Goal: Transaction & Acquisition: Purchase product/service

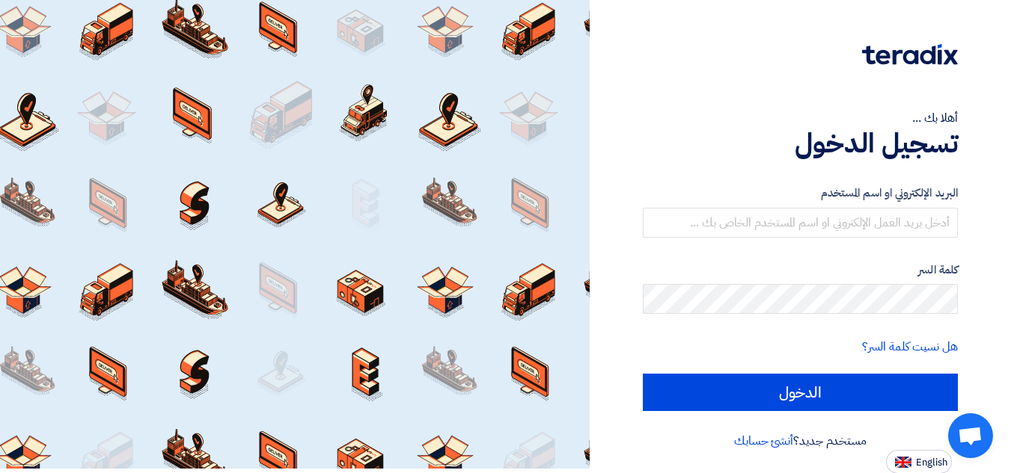
scroll to position [5, 0]
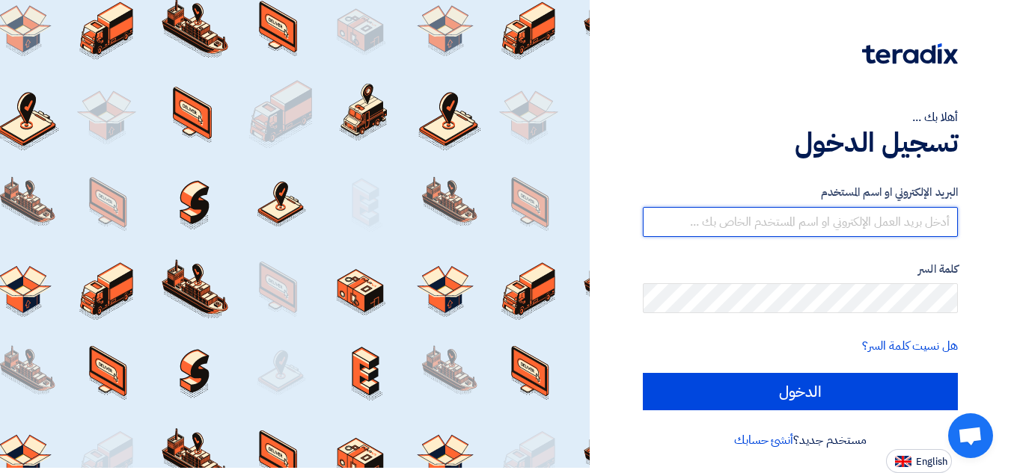
click at [907, 217] on input "text" at bounding box center [800, 222] width 315 height 30
type input "tech.support@masteroil.com.eg"
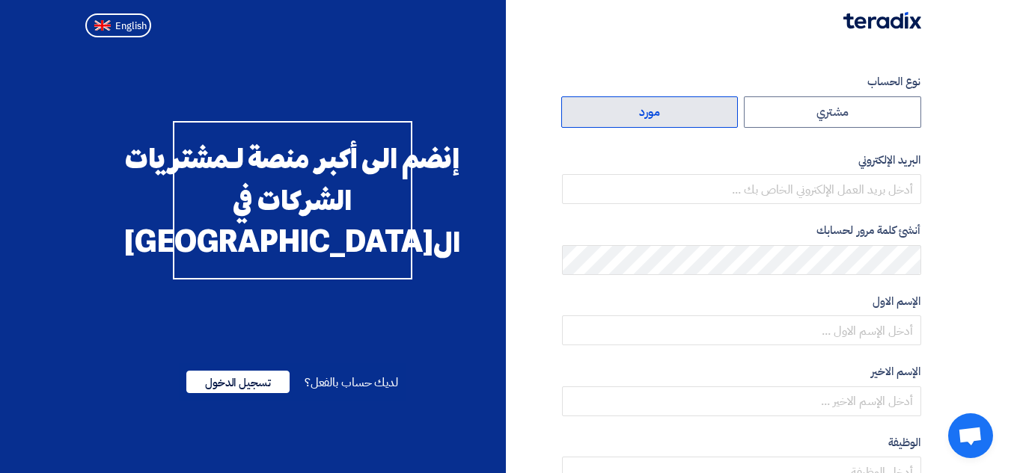
click at [626, 108] on label "مورد" at bounding box center [649, 111] width 177 height 31
click at [626, 108] on input "مورد" at bounding box center [650, 112] width 176 height 30
radio input "true"
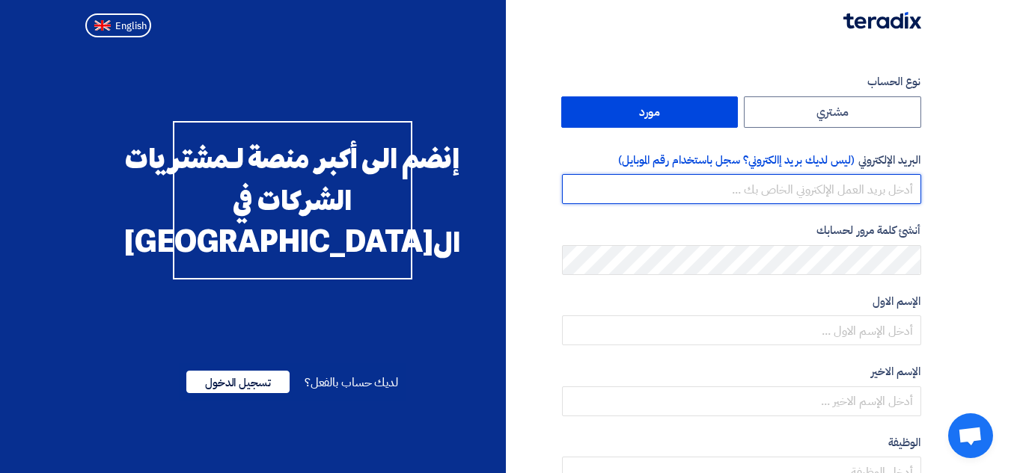
paste input "[DOMAIN_NAME][EMAIL_ADDRESS][DOMAIN_NAME]"
type input "[DOMAIN_NAME][EMAIL_ADDRESS][DOMAIN_NAME]"
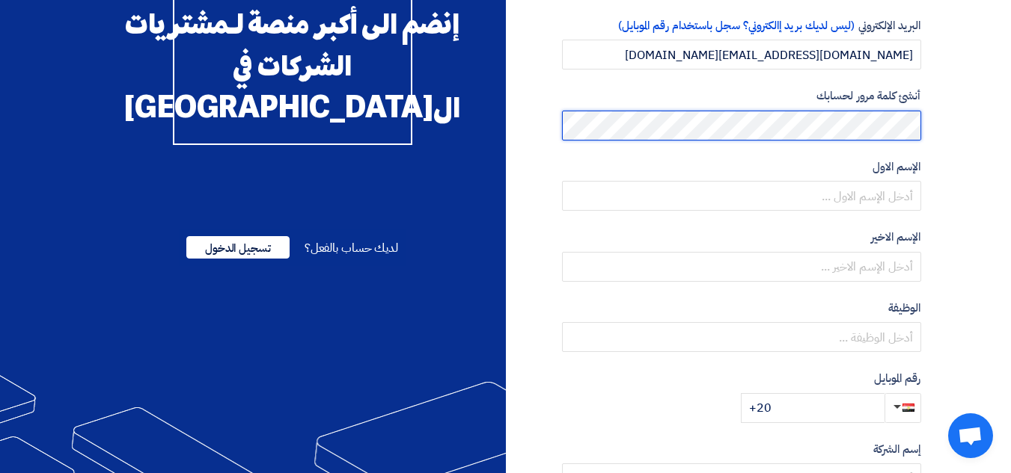
scroll to position [150, 0]
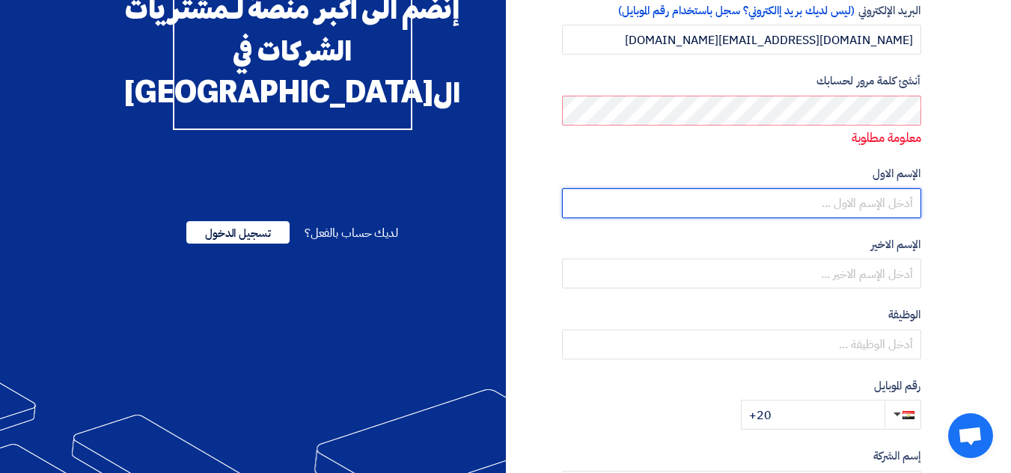
click at [827, 207] on input "text" at bounding box center [741, 203] width 359 height 30
type input "ا"
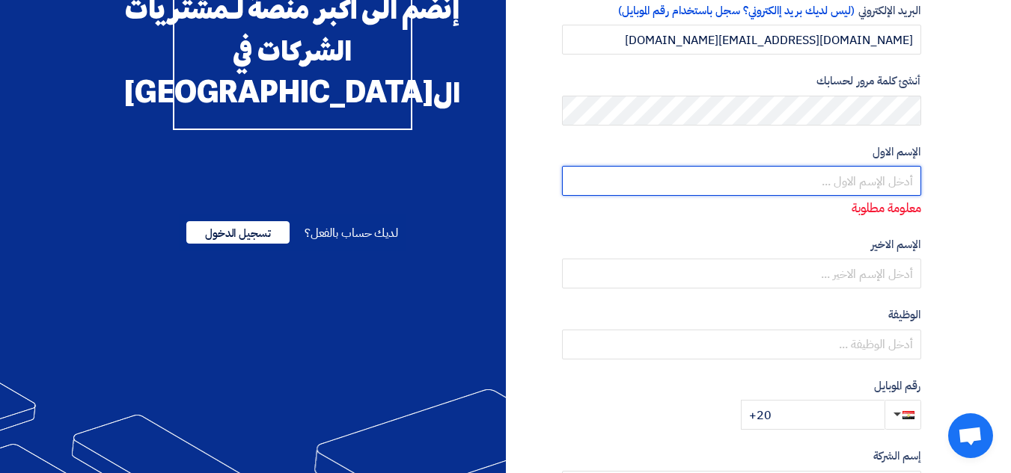
click at [877, 177] on input "text" at bounding box center [741, 181] width 359 height 30
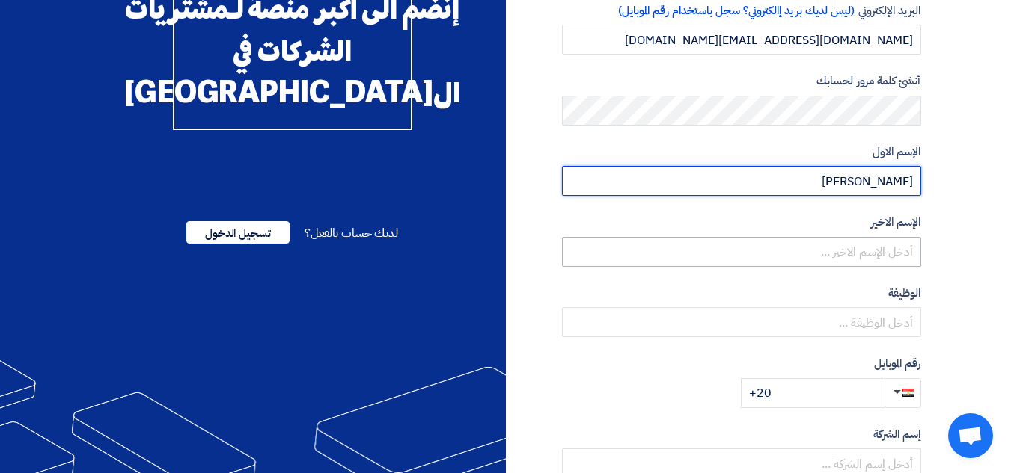
type input "[PERSON_NAME]"
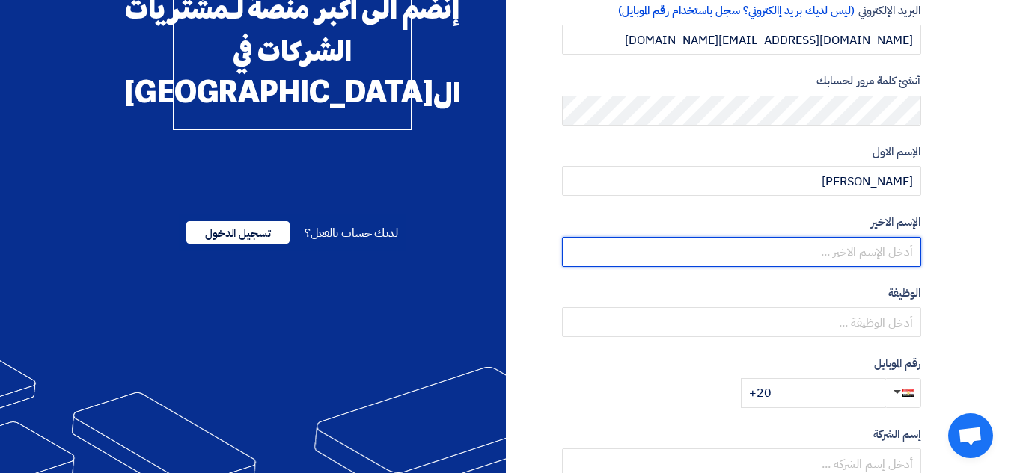
click at [824, 254] on input "text" at bounding box center [741, 252] width 359 height 30
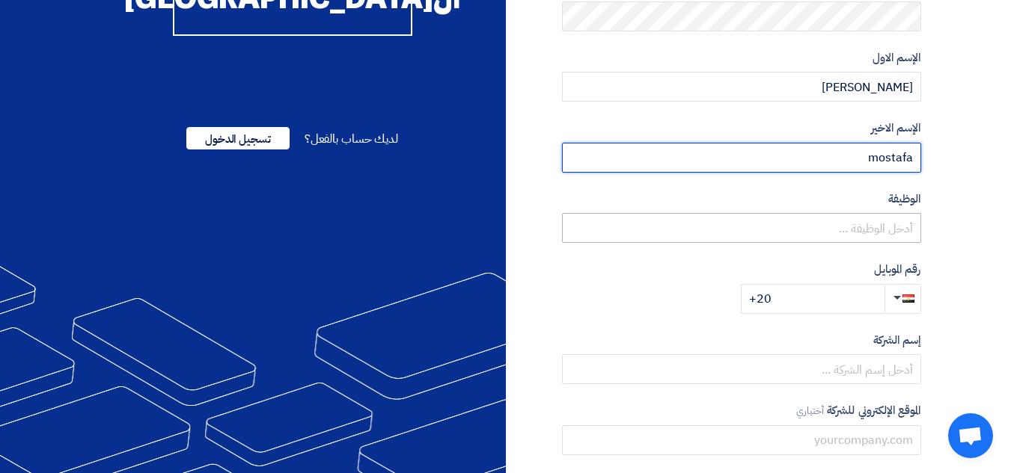
scroll to position [347, 0]
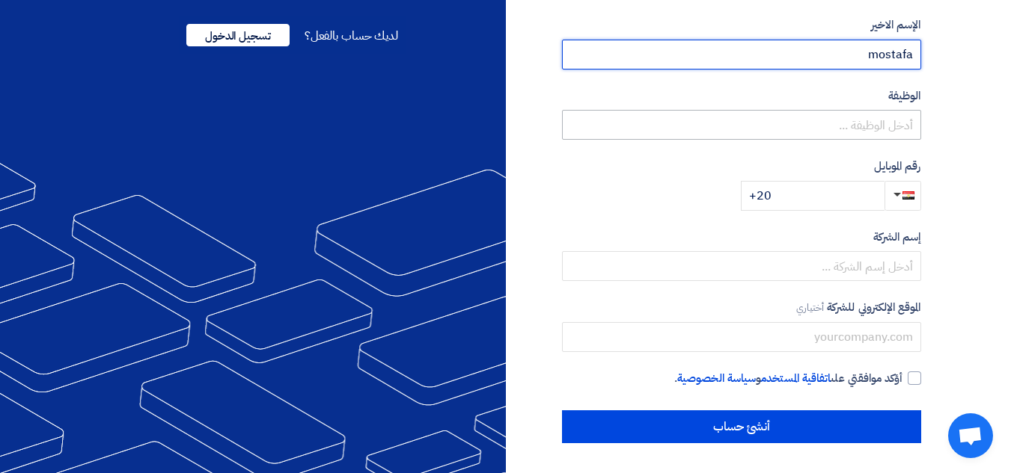
type input "mostafa"
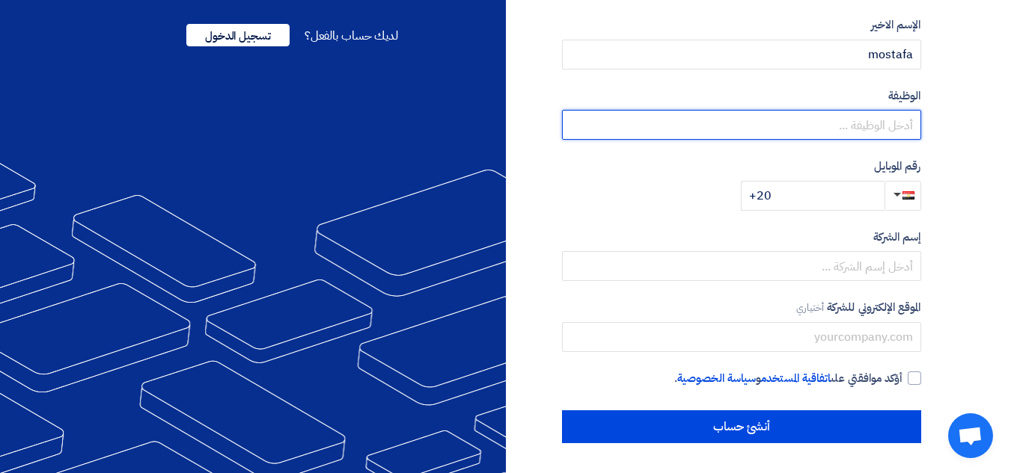
click at [834, 129] on input "text" at bounding box center [741, 125] width 359 height 30
type input "l"
type input "مهندس دعم فنى"
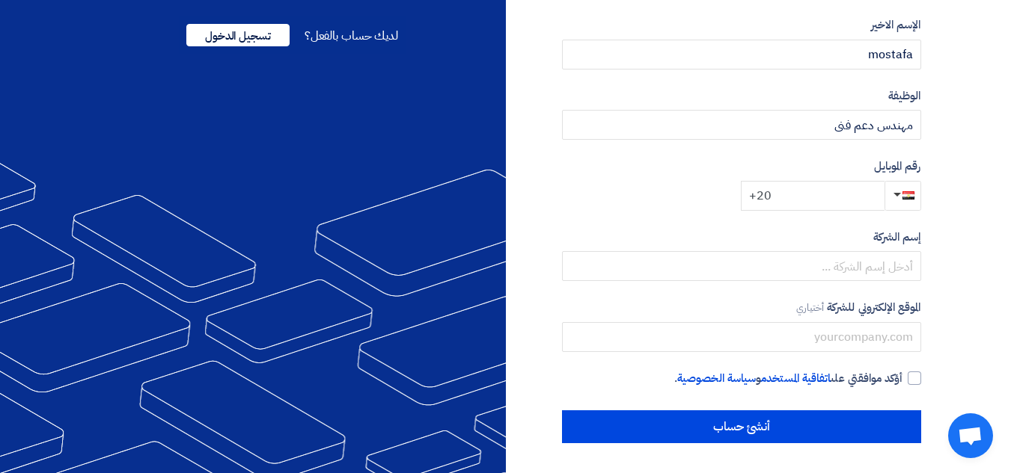
click at [782, 194] on input "+20" at bounding box center [813, 196] width 144 height 30
type input "[PHONE_NUMBER]"
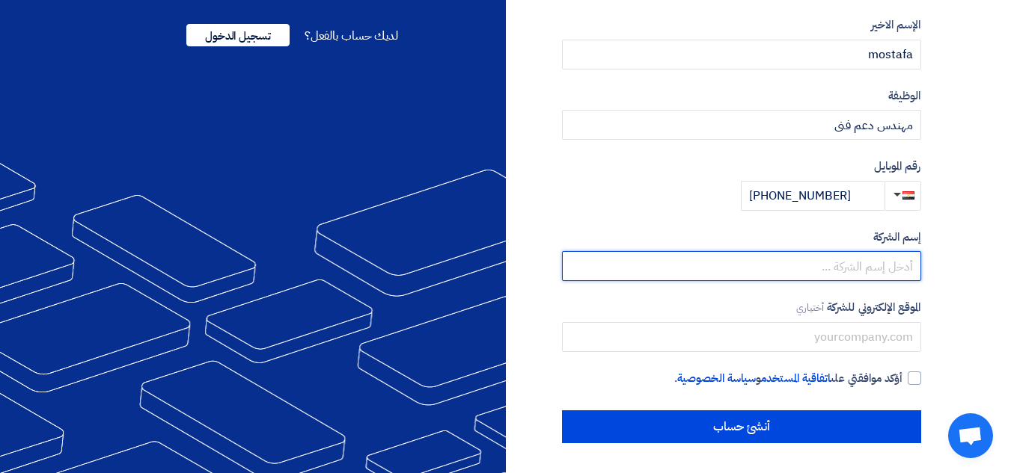
click at [850, 266] on input "text" at bounding box center [741, 266] width 359 height 30
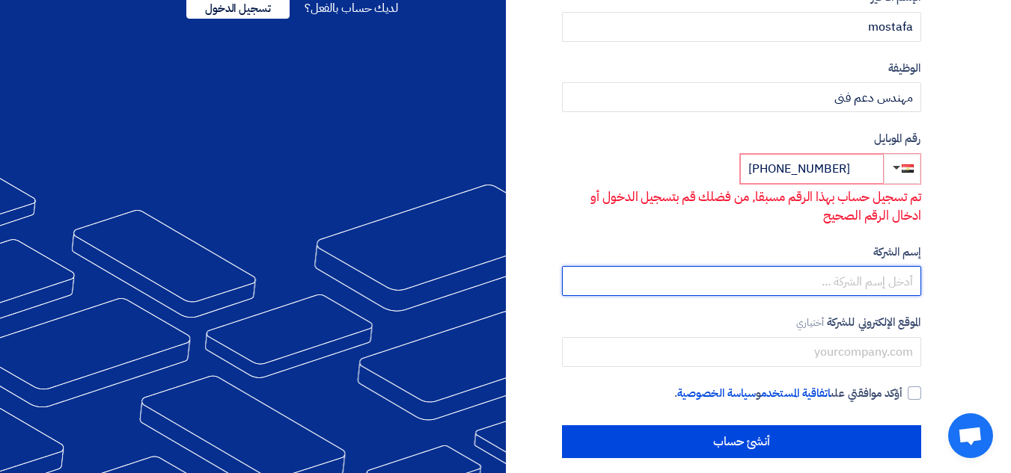
scroll to position [390, 0]
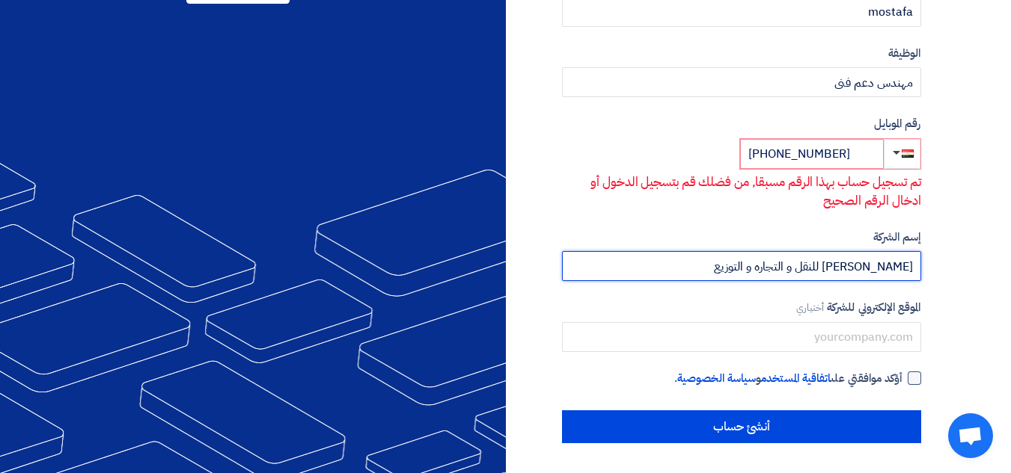
type input "[PERSON_NAME] للنقل و التجاره و التوزيع"
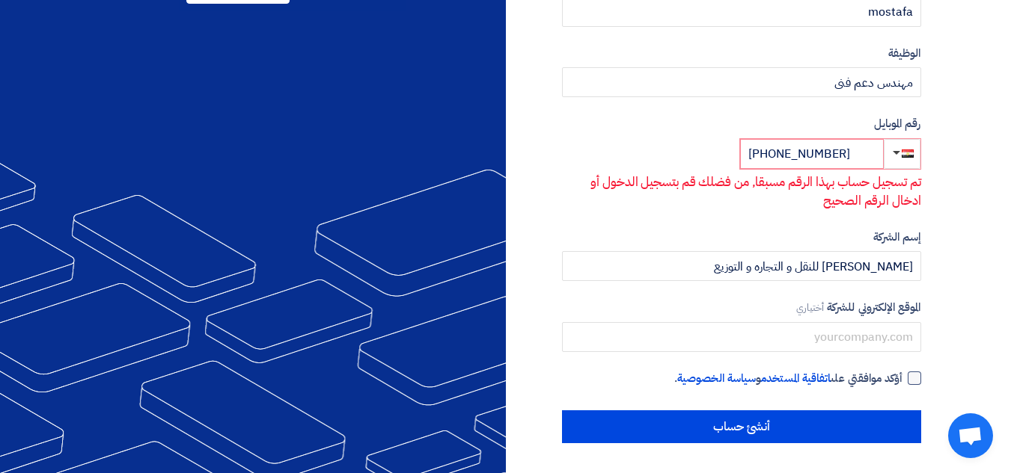
click at [913, 377] on div at bounding box center [913, 378] width 13 height 13
click at [903, 377] on input "أؤكد موافقتي على اتفاقية المستخدم و سياسة الخصوصية ." at bounding box center [723, 385] width 359 height 30
checkbox input "true"
click at [857, 155] on input "[PHONE_NUMBER]" at bounding box center [812, 154] width 144 height 30
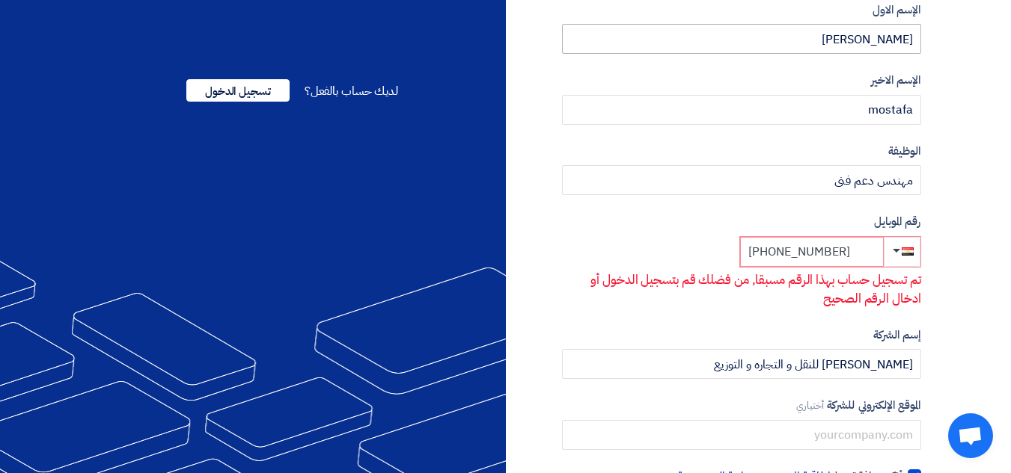
scroll to position [299, 0]
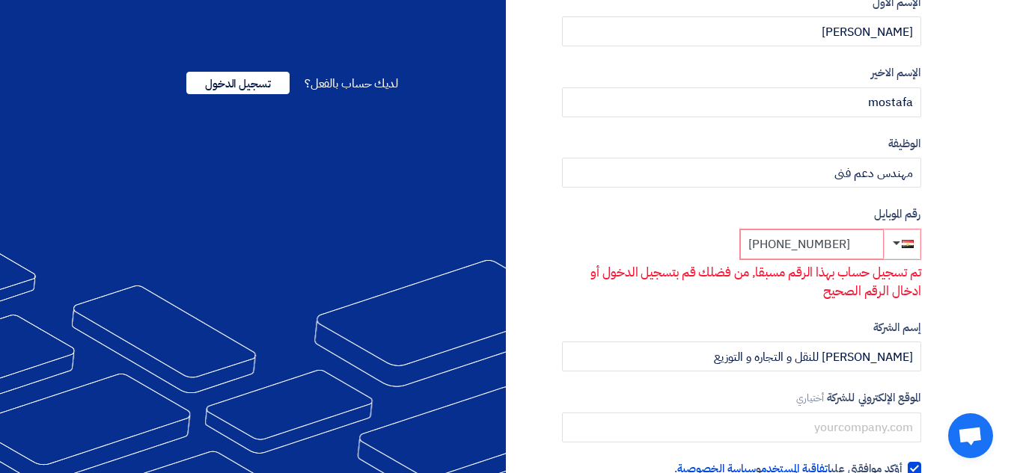
click at [858, 245] on input "[PHONE_NUMBER]" at bounding box center [812, 245] width 144 height 30
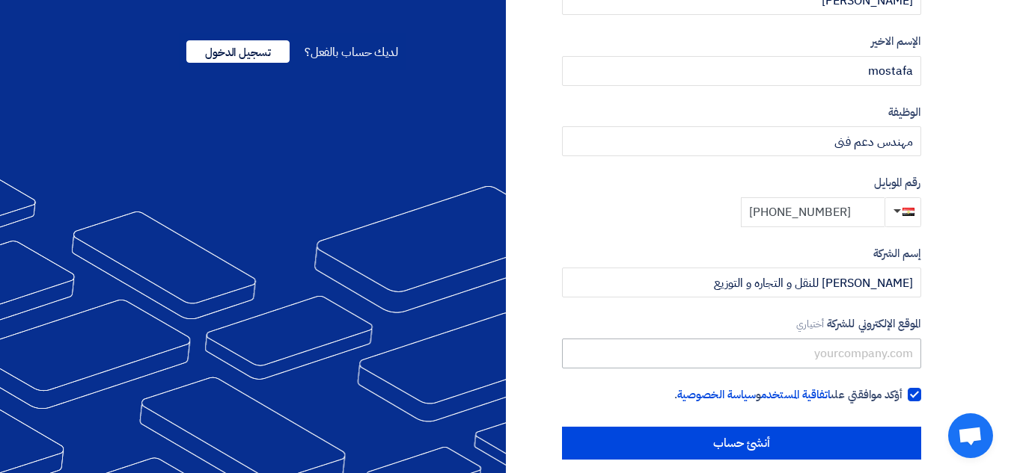
scroll to position [347, 0]
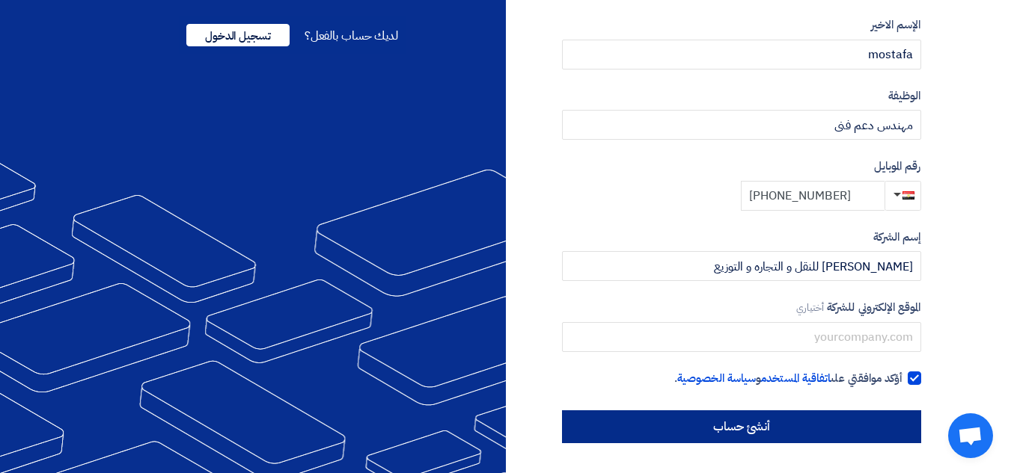
type input "[PHONE_NUMBER]"
click at [766, 419] on input "أنشئ حساب" at bounding box center [741, 427] width 359 height 33
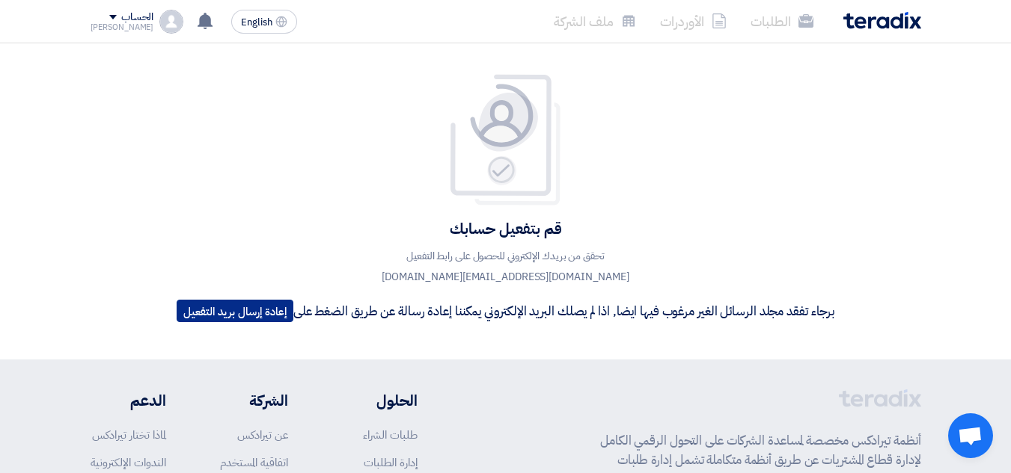
click at [244, 316] on button "إعادة إرسال بريد التفعيل" at bounding box center [235, 311] width 117 height 22
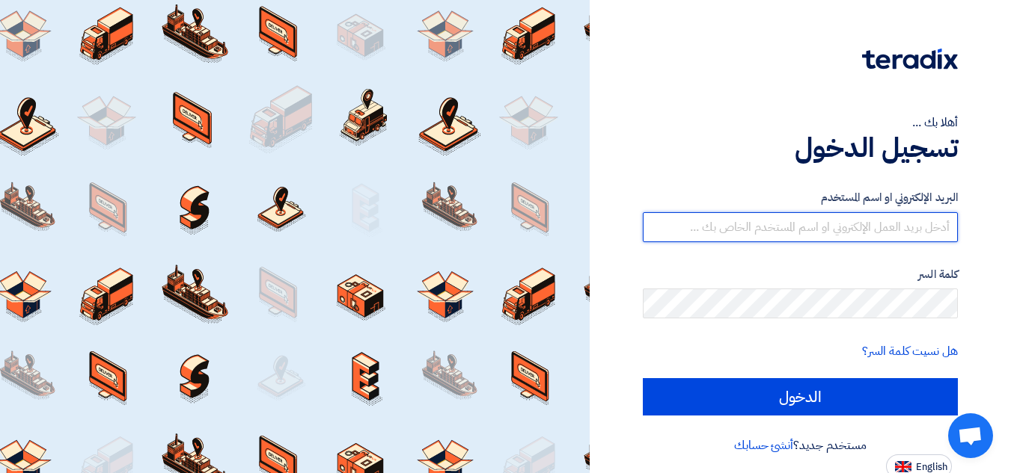
click at [911, 225] on input "text" at bounding box center [800, 227] width 315 height 30
drag, startPoint x: 766, startPoint y: 234, endPoint x: 959, endPoint y: 224, distance: 193.2
click at [959, 224] on div "أهلا بك ... تسجيل الدخول البريد الإلكتروني او اسم المستخدم tech.support@mastero…" at bounding box center [800, 239] width 399 height 479
click at [800, 230] on input "tech.support@masteroil.com.eg" at bounding box center [800, 227] width 315 height 30
type input "tec.support@masteroil.com.eg"
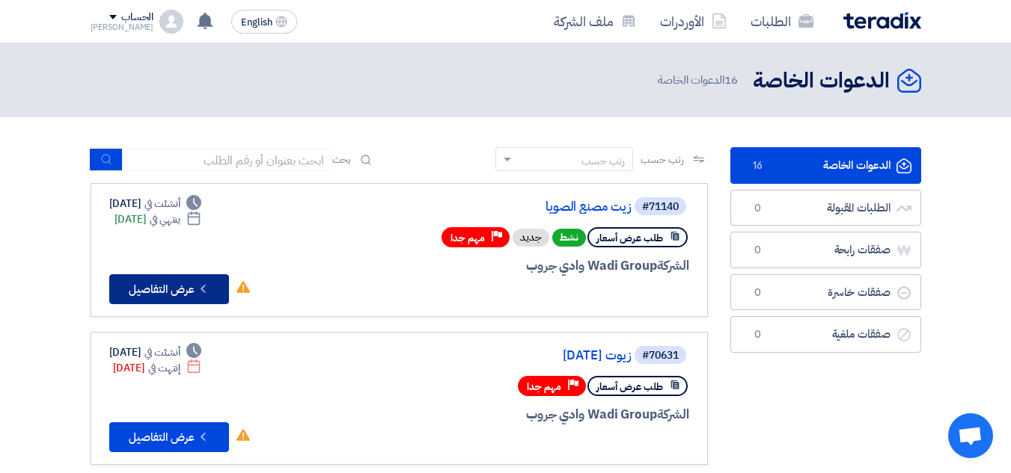
click at [186, 284] on button "Check details عرض التفاصيل" at bounding box center [169, 290] width 120 height 30
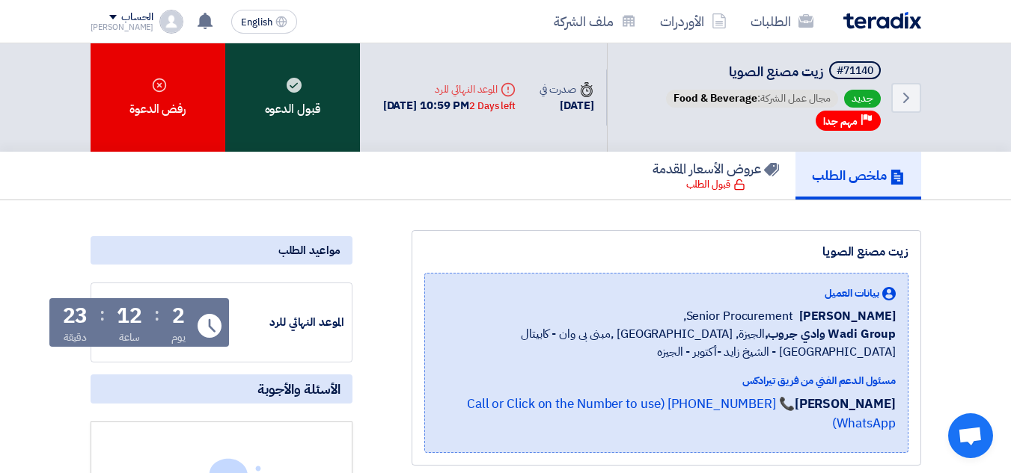
click at [295, 86] on use at bounding box center [293, 85] width 15 height 15
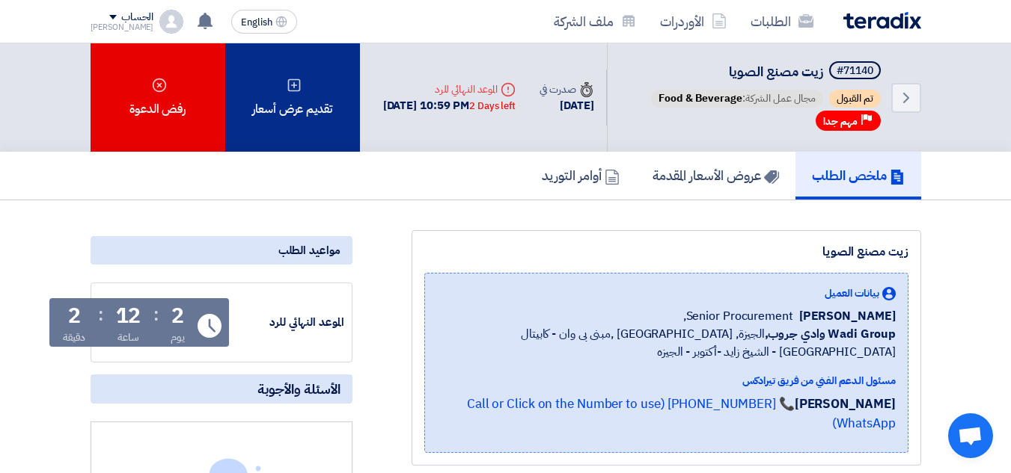
click at [306, 128] on div "تقديم عرض أسعار" at bounding box center [292, 97] width 135 height 108
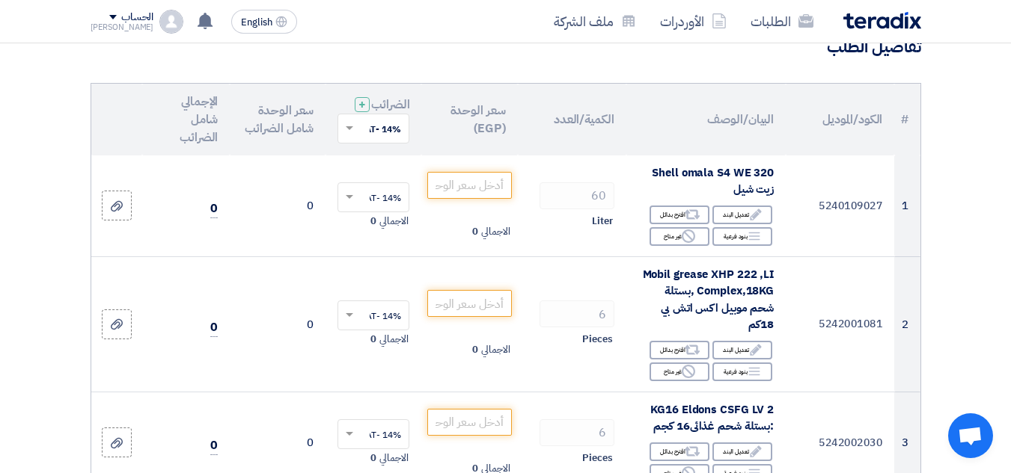
scroll to position [150, 0]
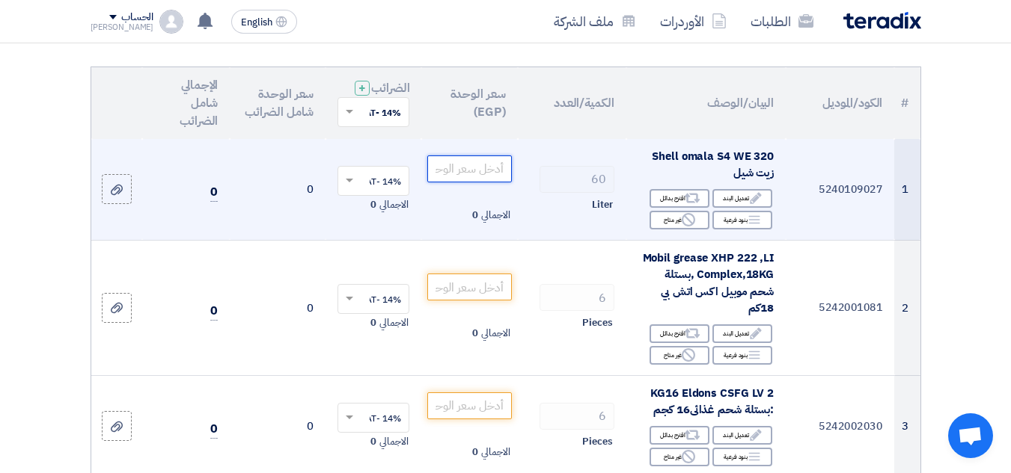
click at [459, 176] on input "number" at bounding box center [469, 169] width 84 height 27
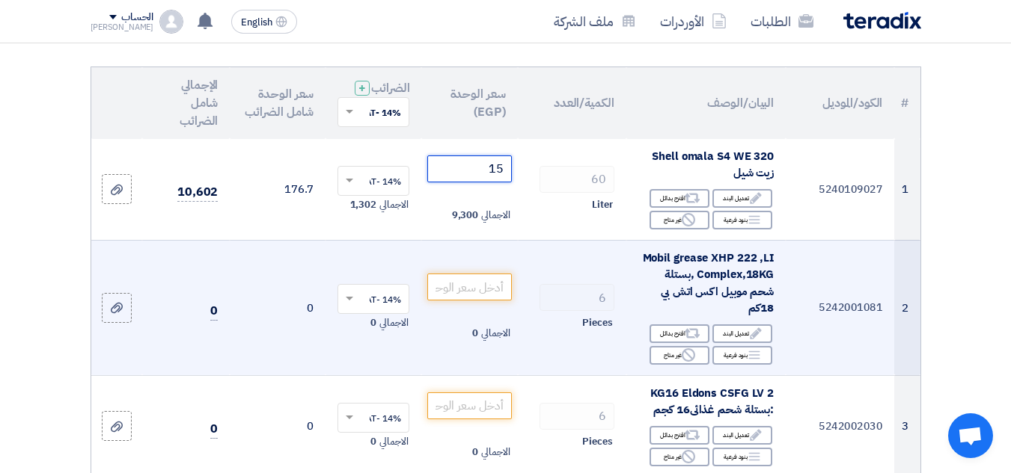
type input "1"
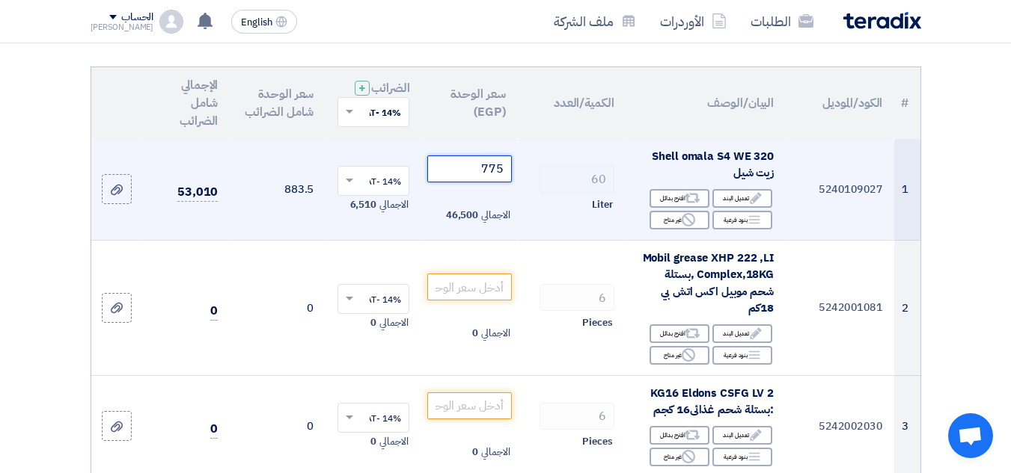
type input "775"
click at [349, 188] on span at bounding box center [347, 180] width 19 height 13
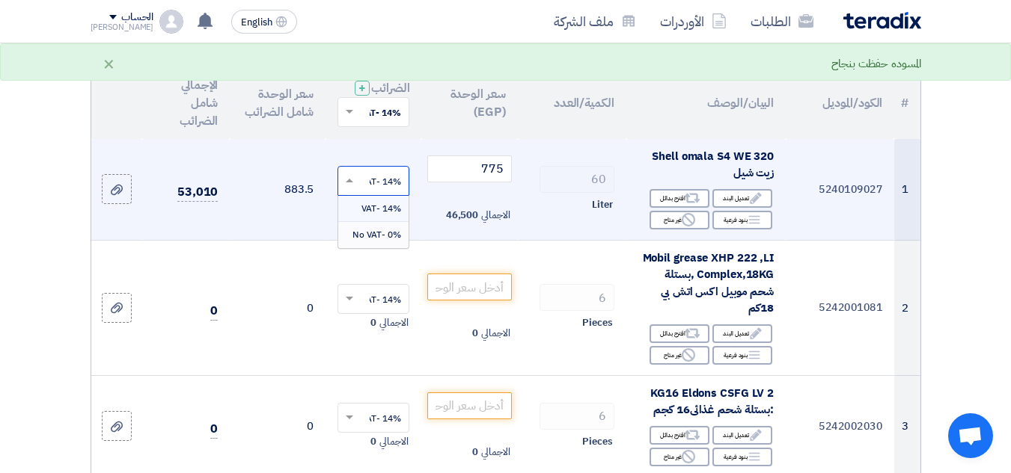
click at [367, 242] on span "0% -No VAT" at bounding box center [376, 234] width 49 height 13
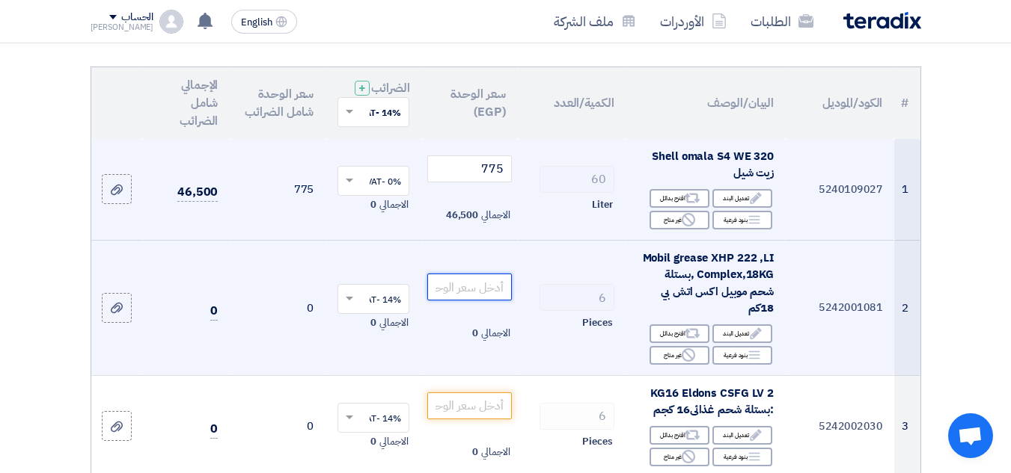
click at [492, 301] on input "number" at bounding box center [469, 287] width 84 height 27
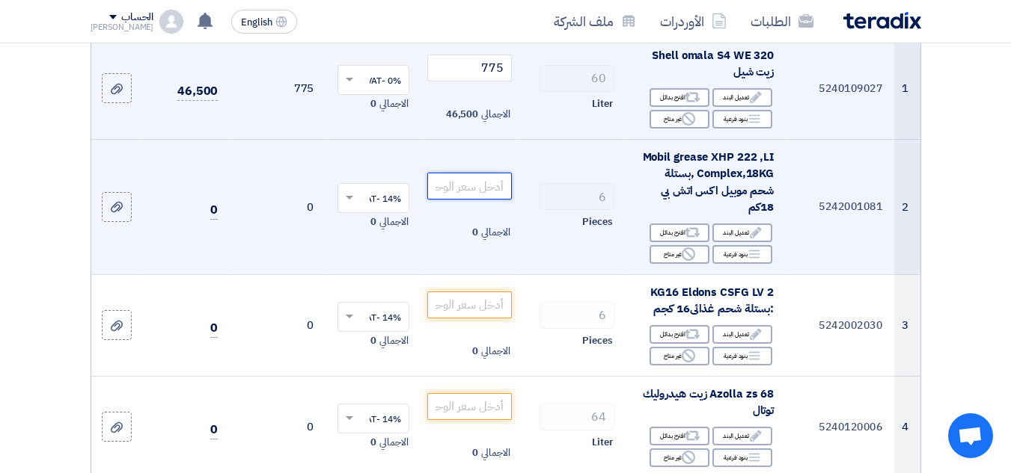
scroll to position [224, 0]
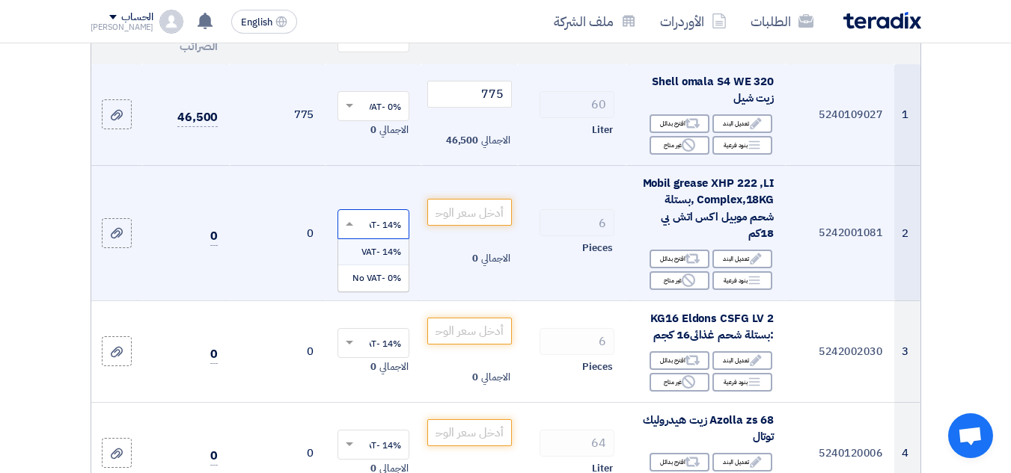
click at [347, 230] on span at bounding box center [347, 224] width 19 height 13
click at [366, 285] on span "0% -No VAT" at bounding box center [376, 278] width 49 height 13
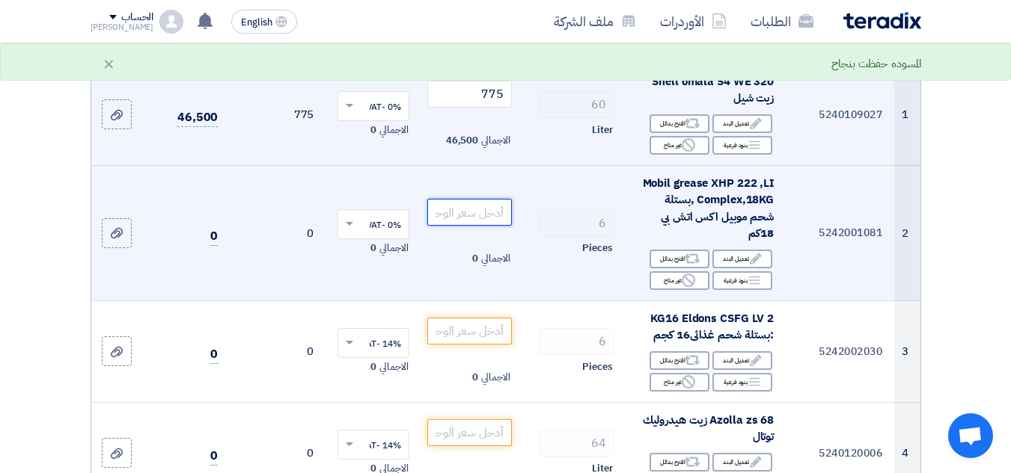
click at [479, 226] on input "number" at bounding box center [469, 212] width 84 height 27
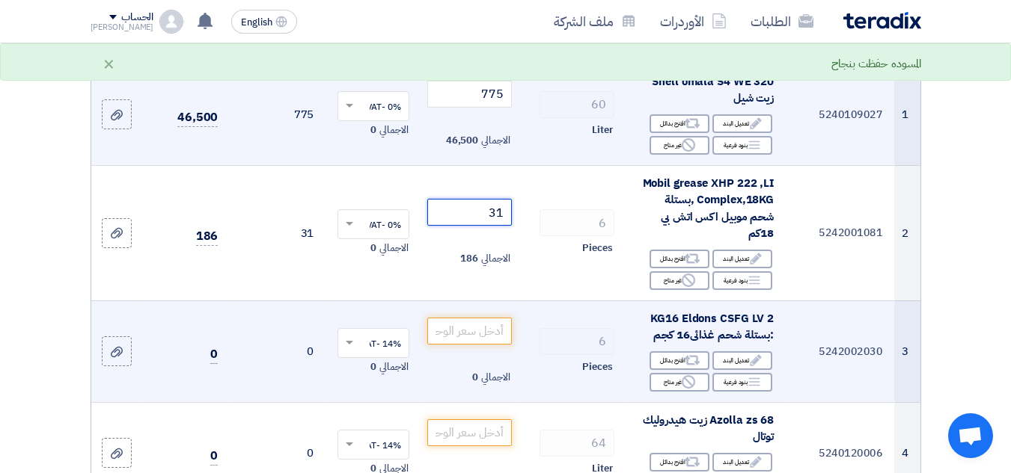
type input "3"
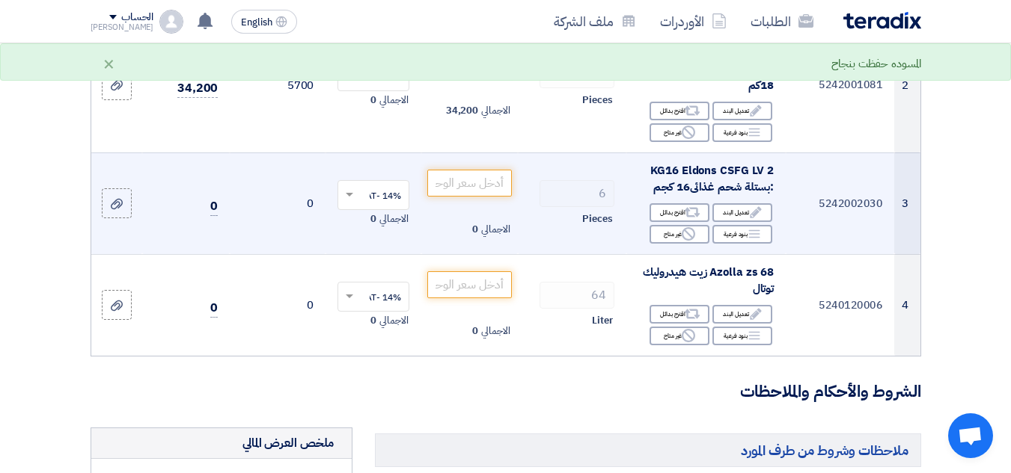
scroll to position [374, 0]
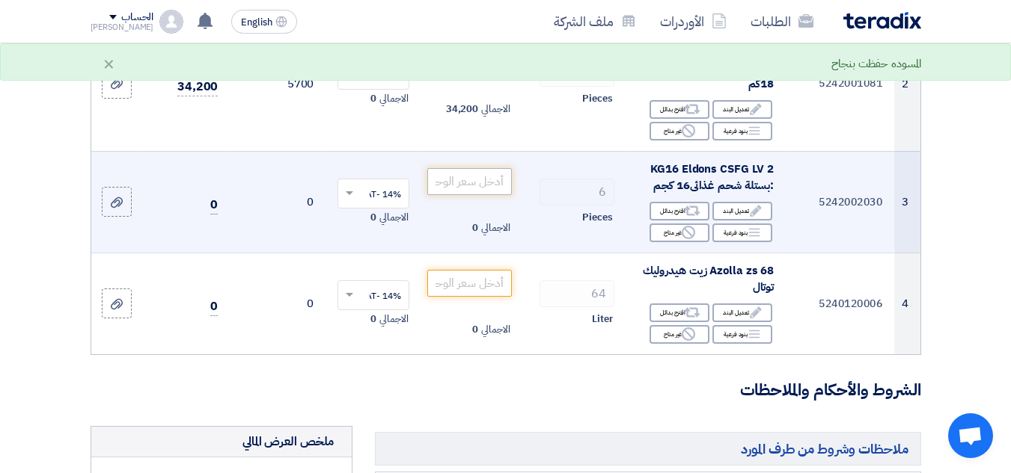
type input "5700"
click at [485, 195] on input "number" at bounding box center [469, 181] width 84 height 27
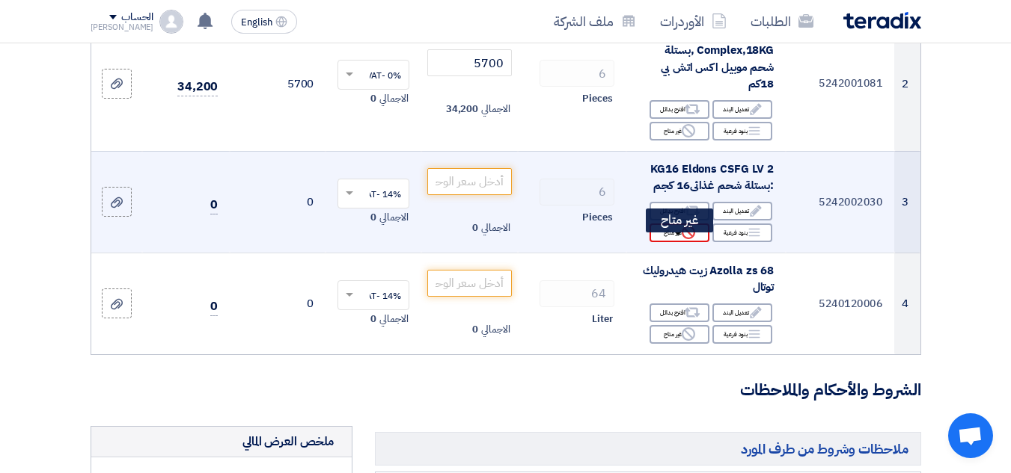
click at [678, 242] on div "Reject غير متاح" at bounding box center [679, 233] width 60 height 19
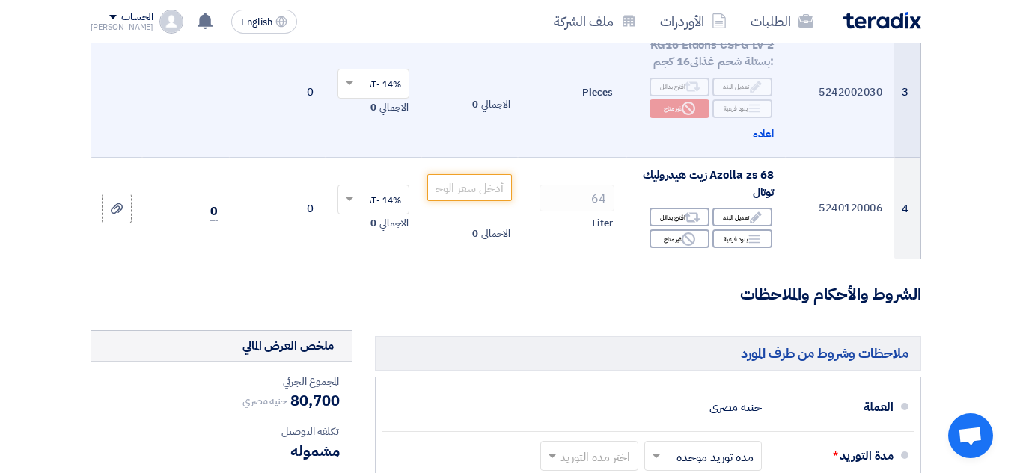
scroll to position [524, 0]
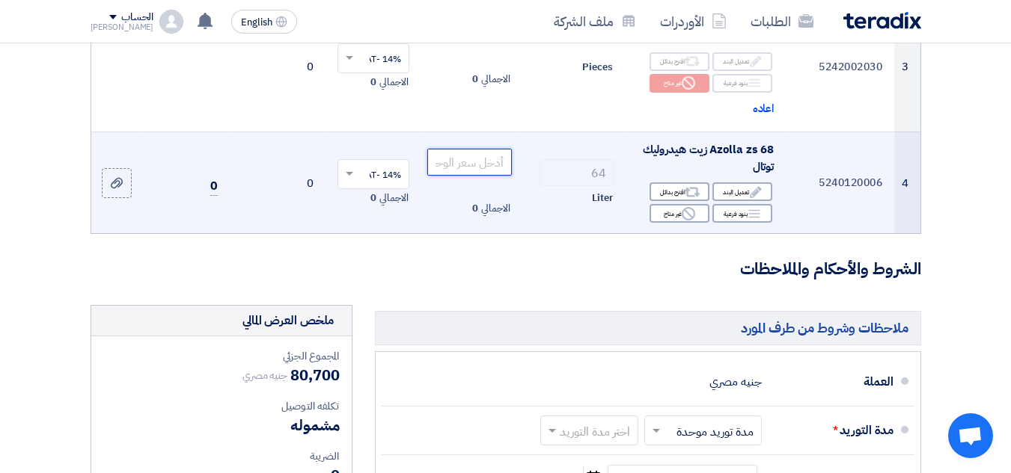
click at [461, 176] on input "number" at bounding box center [469, 162] width 84 height 27
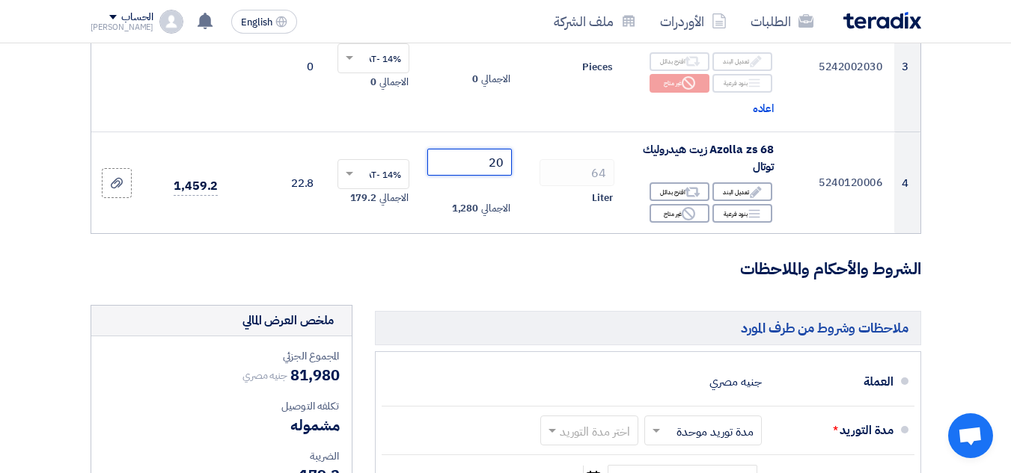
type input "2"
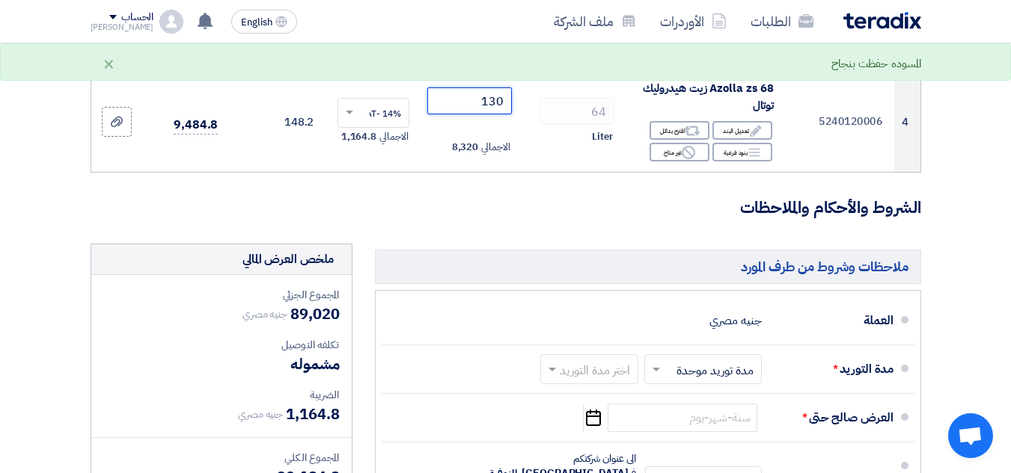
scroll to position [449, 0]
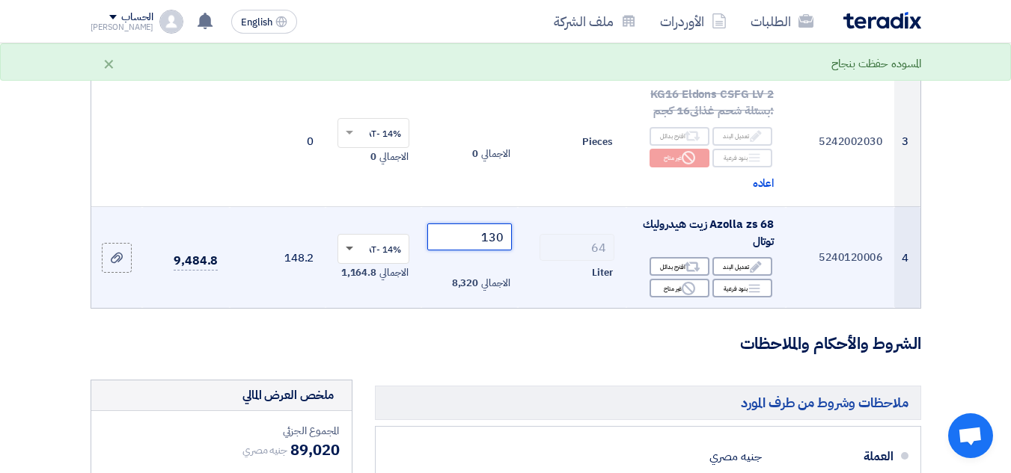
type input "130"
click at [349, 256] on span at bounding box center [347, 248] width 19 height 13
click at [378, 310] on span "0% -No VAT" at bounding box center [376, 302] width 49 height 13
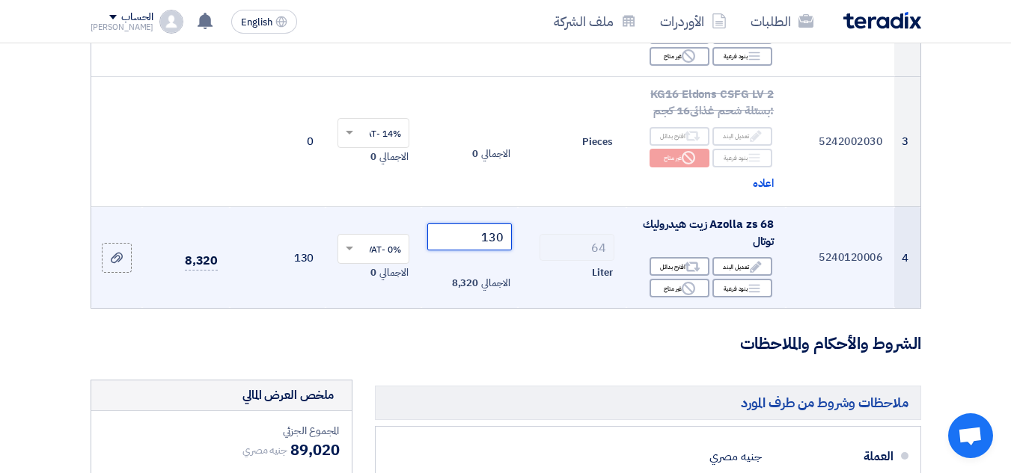
click at [478, 251] on input "130" at bounding box center [469, 237] width 84 height 27
click at [607, 281] on span "Liter" at bounding box center [602, 273] width 21 height 15
click at [741, 276] on div "Edit تعديل البند" at bounding box center [742, 266] width 60 height 19
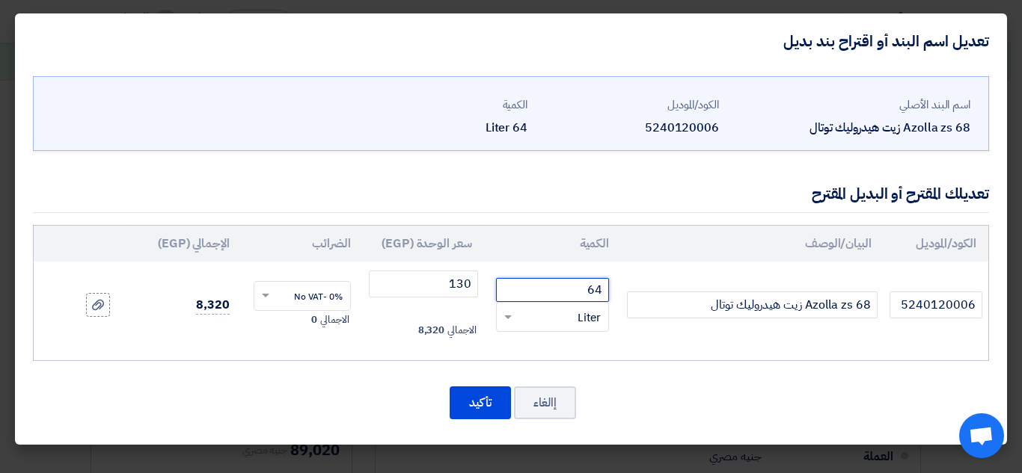
click at [587, 289] on input "64" at bounding box center [552, 290] width 113 height 24
type input "6"
type input "60"
click at [416, 283] on input "130" at bounding box center [423, 284] width 109 height 27
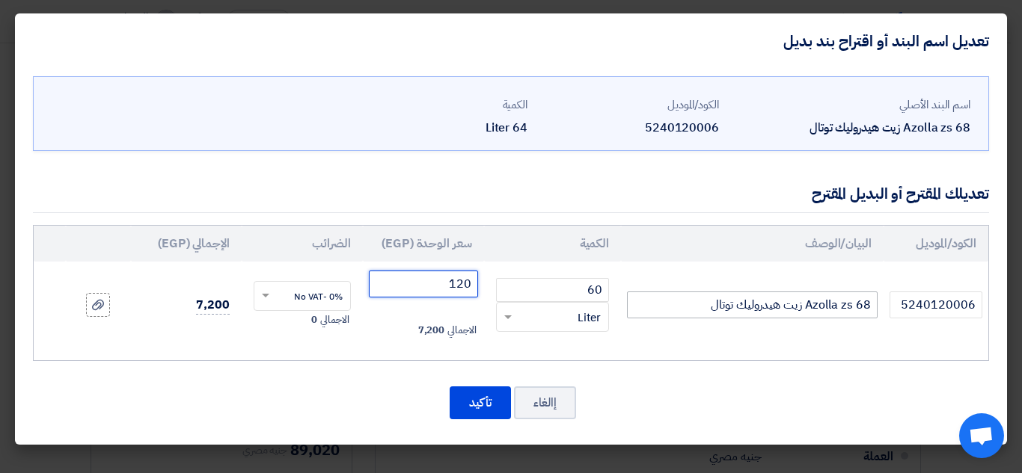
type input "120"
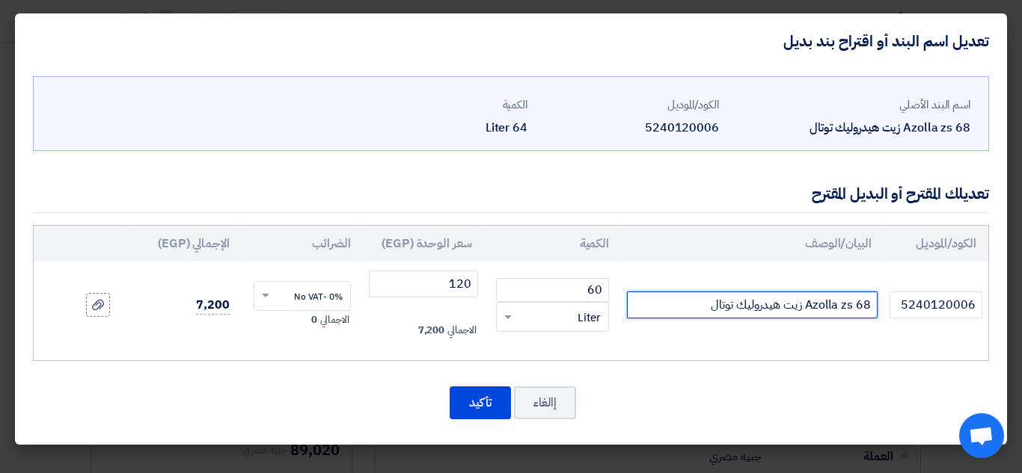
click at [708, 302] on input "Azolla zs 68 زيت هيدروليك توتال" at bounding box center [752, 305] width 251 height 27
type input "A"
type input "هيدروليك 68 اولى انرجى (اويل لبييا )"
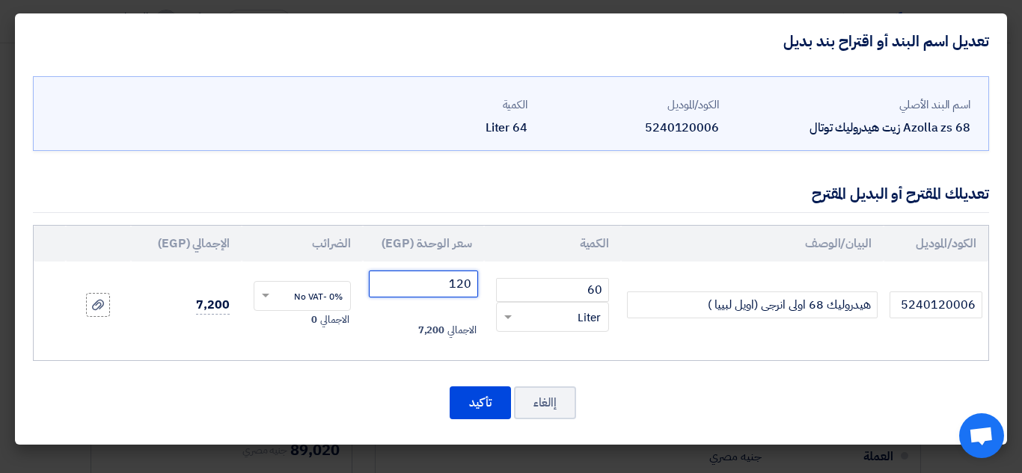
click at [459, 281] on input "120" at bounding box center [423, 284] width 109 height 27
type input "95"
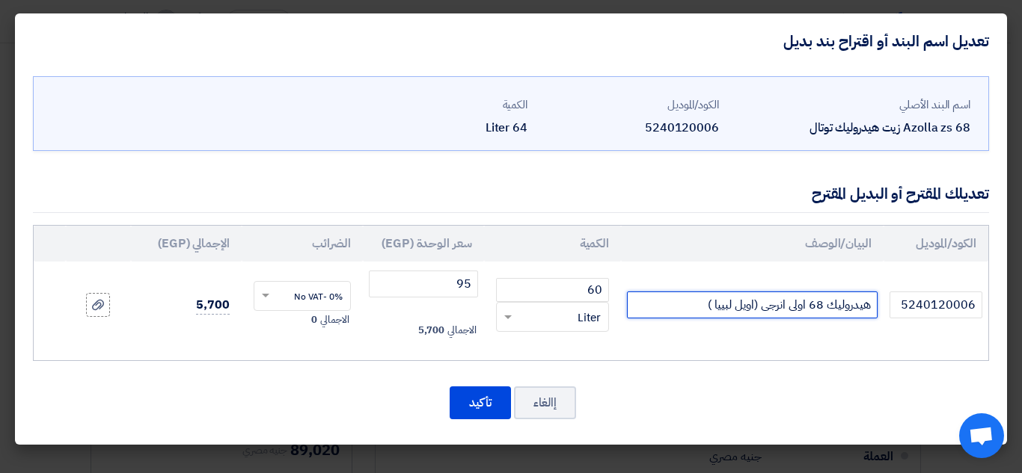
click at [829, 301] on input "هيدروليك 68 اولى انرجى (اويل لبييا )" at bounding box center [752, 305] width 251 height 27
type input "هيدرول 68 اولى انرجى (اويل لبييا )"
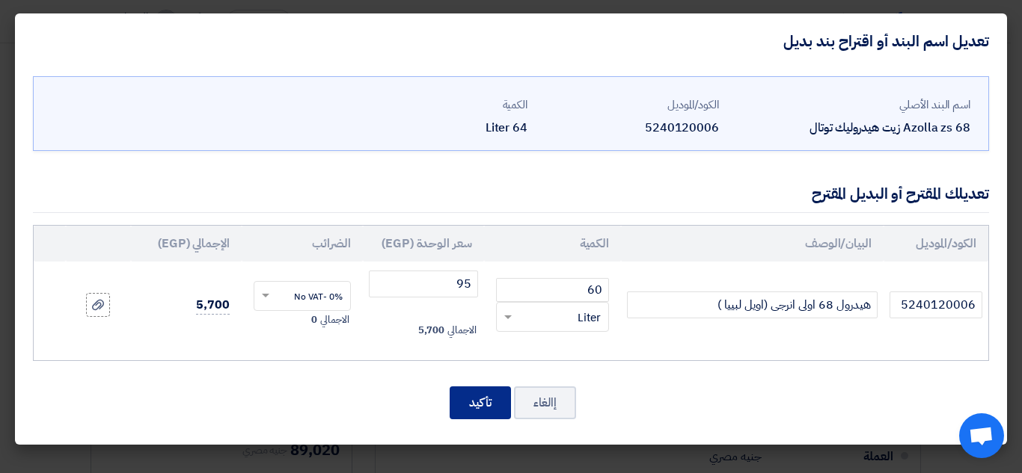
click at [494, 406] on button "تأكيد" at bounding box center [480, 403] width 61 height 33
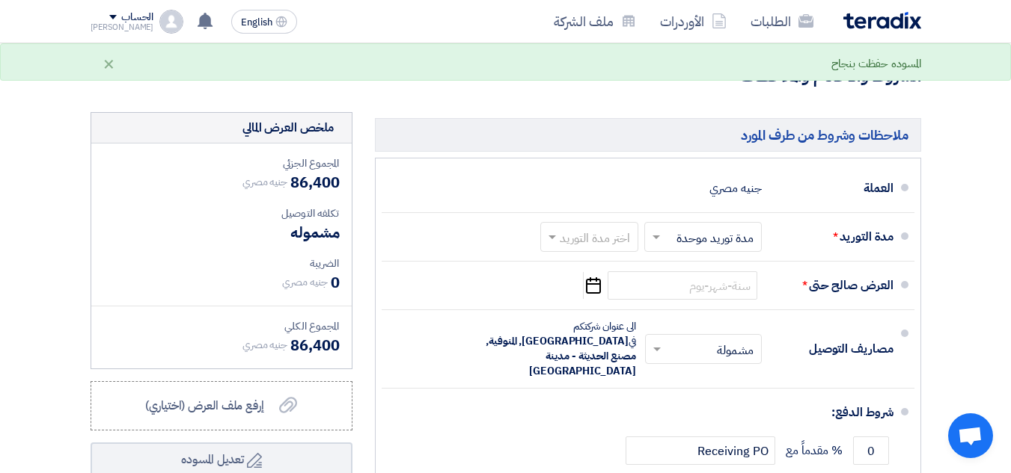
scroll to position [748, 0]
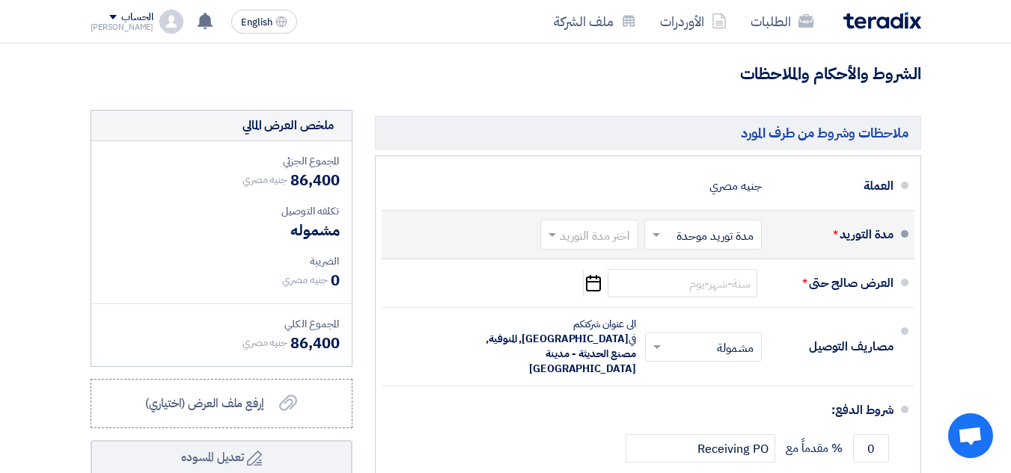
click at [651, 241] on span at bounding box center [654, 234] width 19 height 15
click at [703, 304] on span "مدة توريد موحدة" at bounding box center [717, 295] width 79 height 18
click at [605, 248] on input "text" at bounding box center [586, 237] width 91 height 22
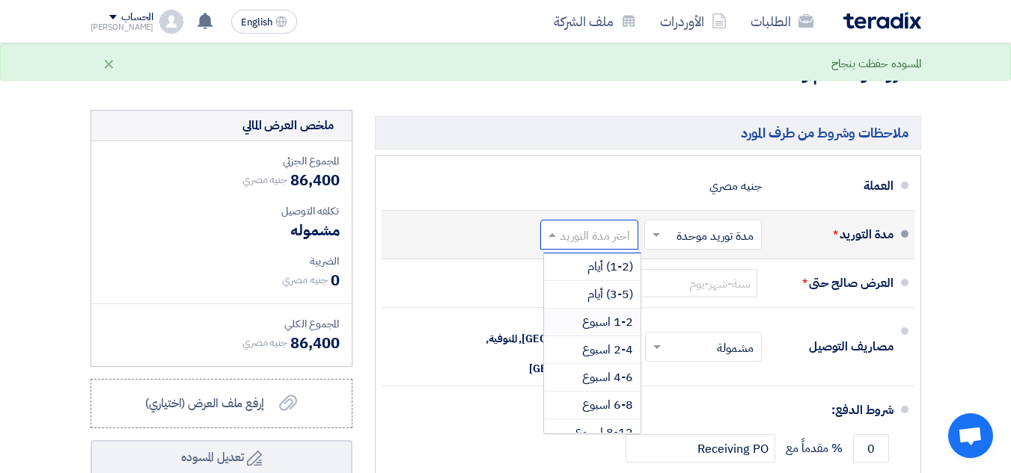
click at [601, 331] on span "1-2 اسبوع" at bounding box center [607, 322] width 51 height 18
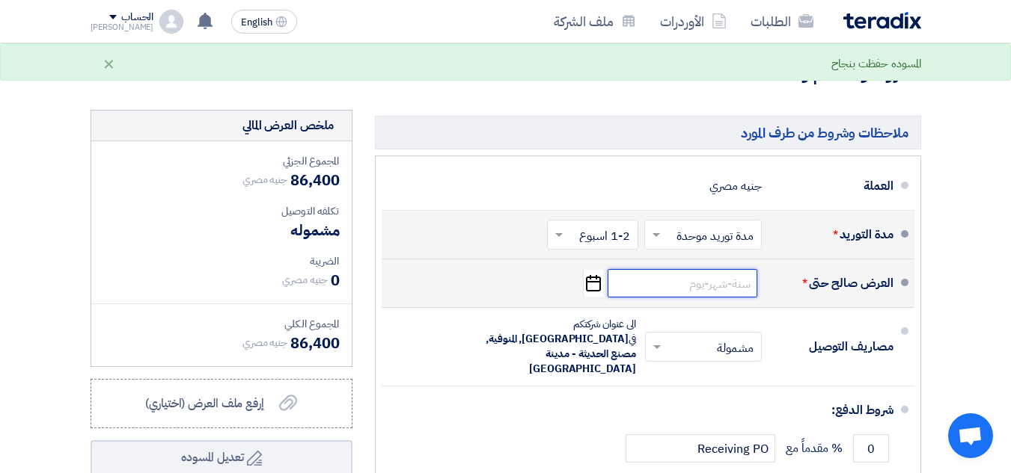
click at [710, 292] on input at bounding box center [682, 283] width 150 height 28
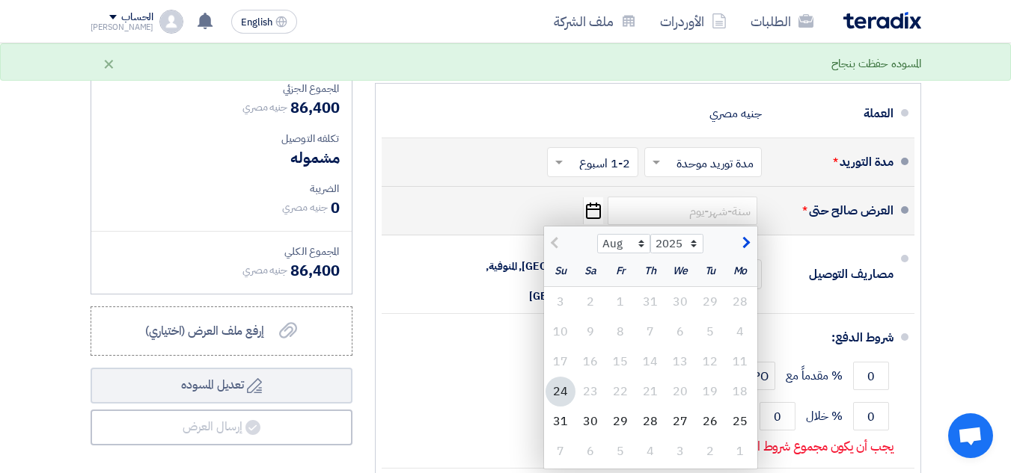
scroll to position [898, 0]
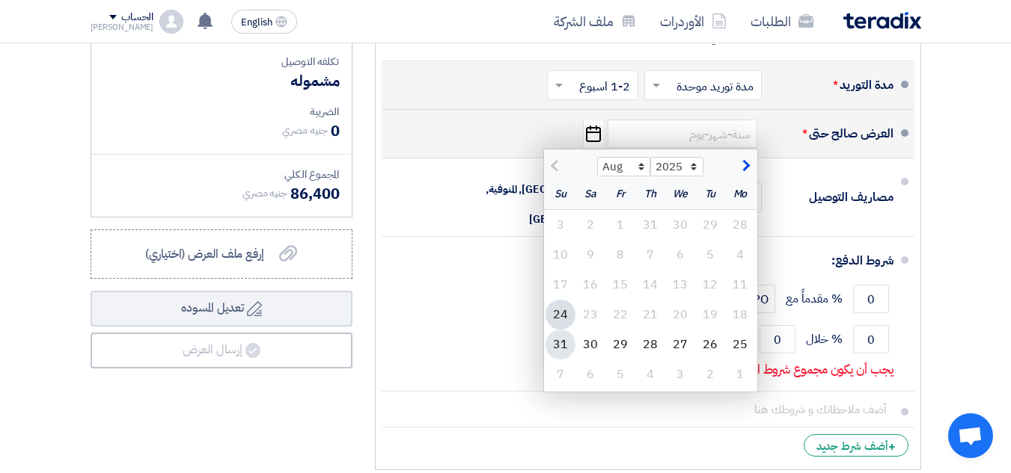
click at [551, 354] on div "31" at bounding box center [560, 345] width 30 height 30
type input "8/31/2025"
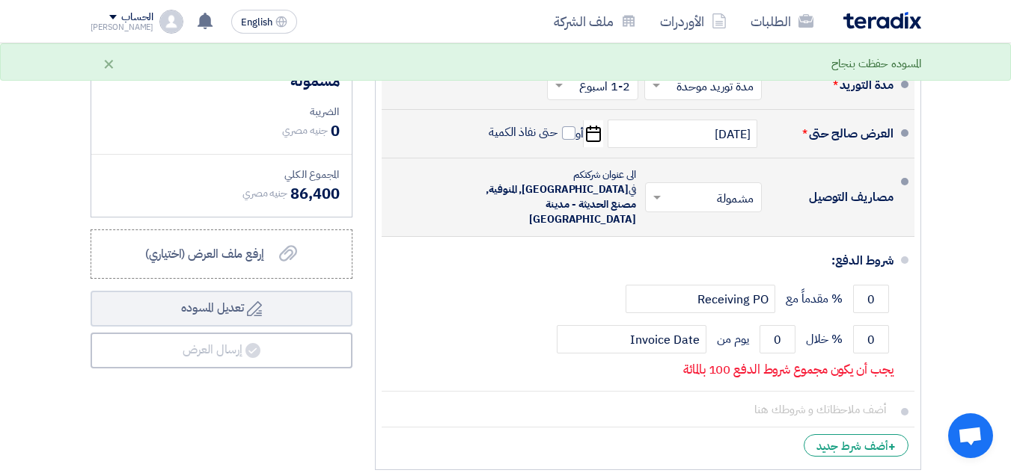
click at [662, 198] on span at bounding box center [655, 197] width 19 height 15
click at [707, 248] on span "غير مشمولة" at bounding box center [730, 257] width 52 height 18
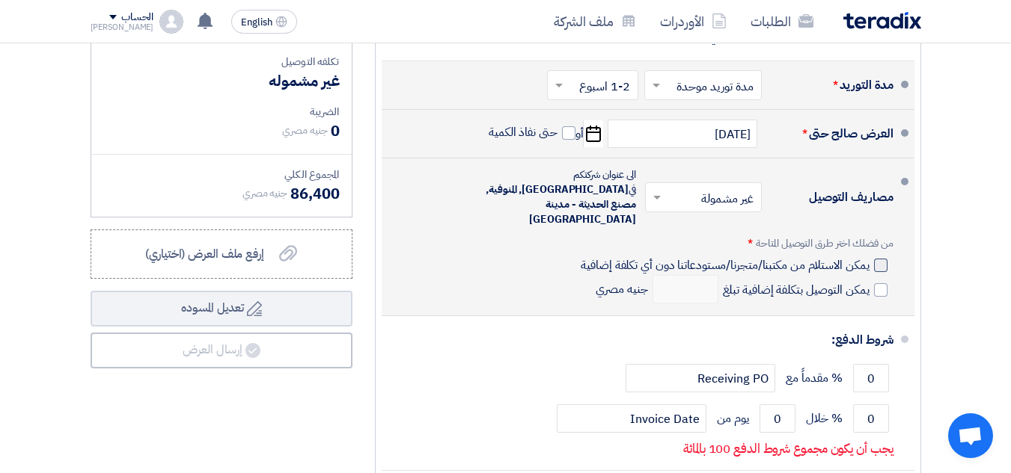
click at [884, 259] on div at bounding box center [880, 265] width 13 height 13
click at [868, 257] on input "يمكن الاستلام من مكتبنا/متجرنا/مستودعاتنا دون أي تكلفة إضافية" at bounding box center [722, 271] width 291 height 28
checkbox input "true"
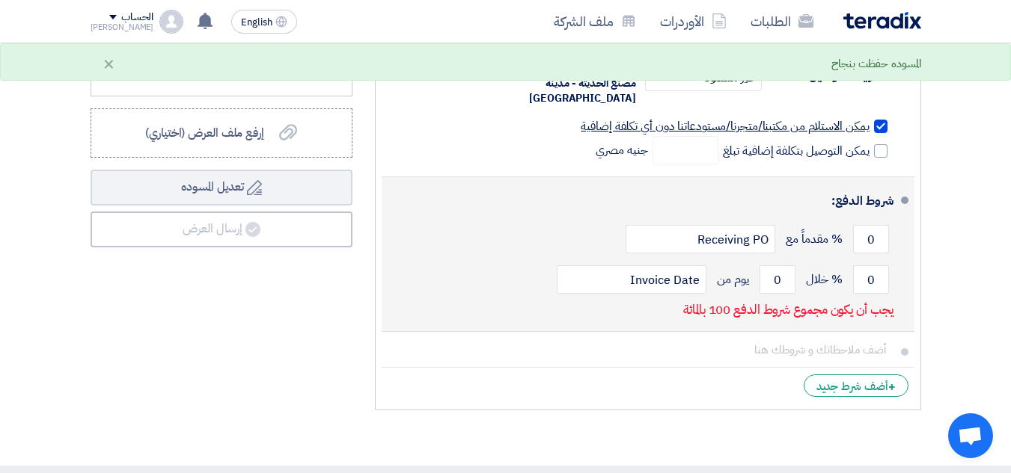
scroll to position [1047, 0]
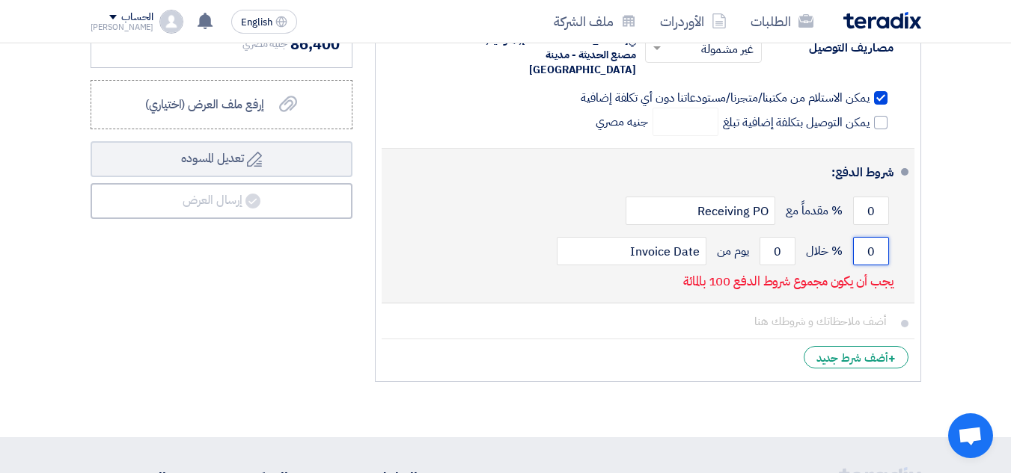
click at [875, 237] on input "0" at bounding box center [871, 251] width 36 height 28
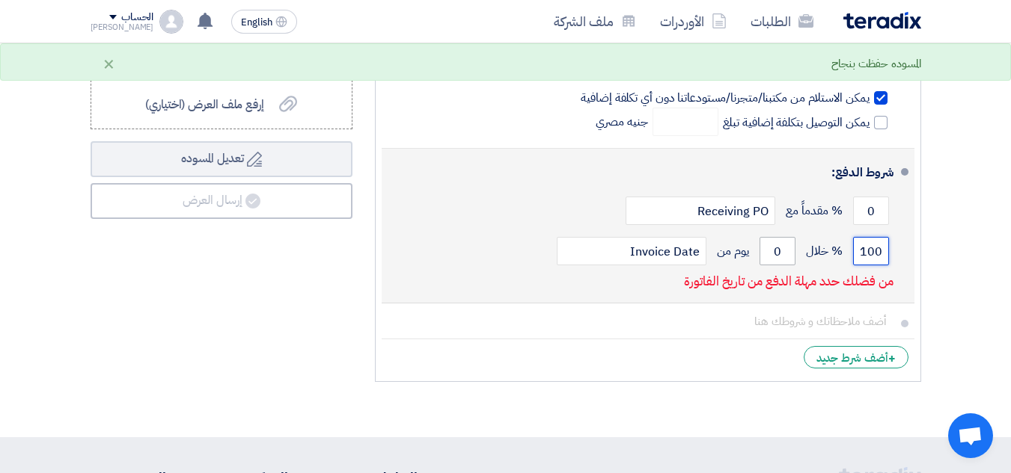
type input "100"
click at [775, 237] on input "0" at bounding box center [777, 251] width 36 height 28
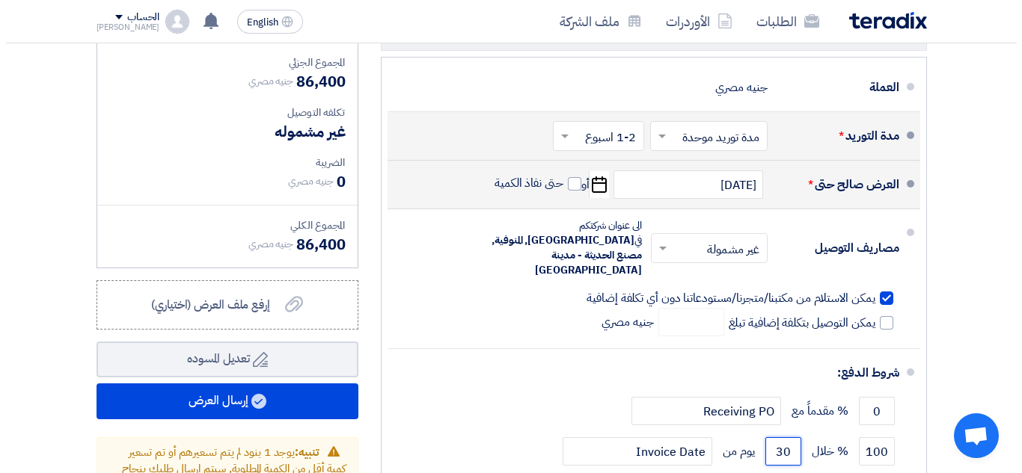
scroll to position [898, 0]
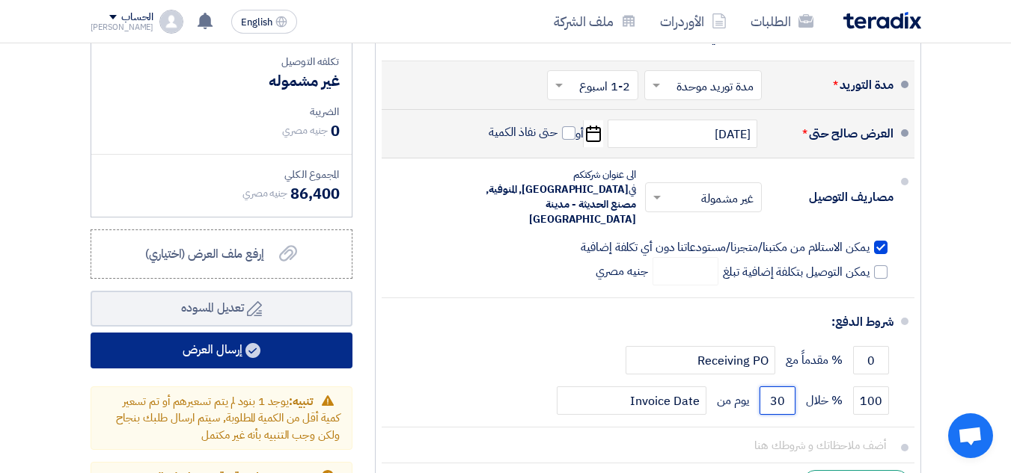
type input "30"
click at [221, 361] on button "إرسال العرض" at bounding box center [222, 351] width 262 height 36
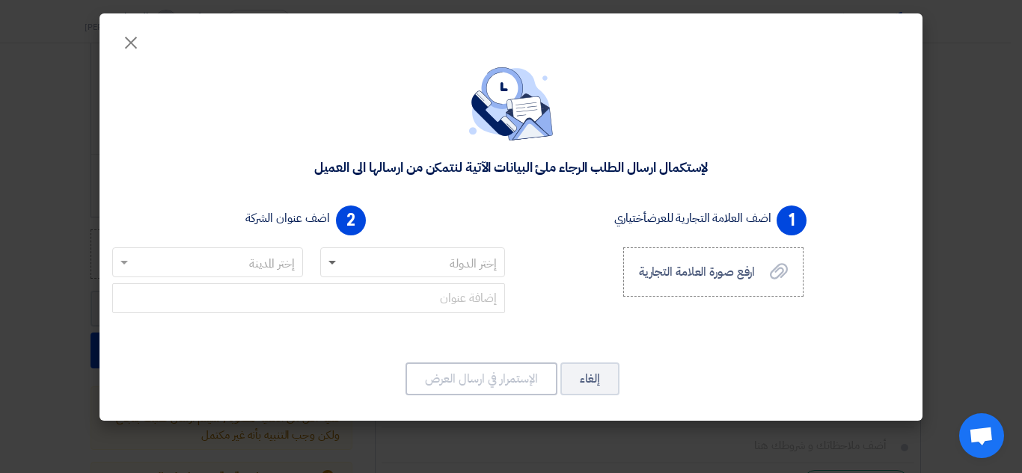
click at [331, 262] on span at bounding box center [331, 263] width 7 height 5
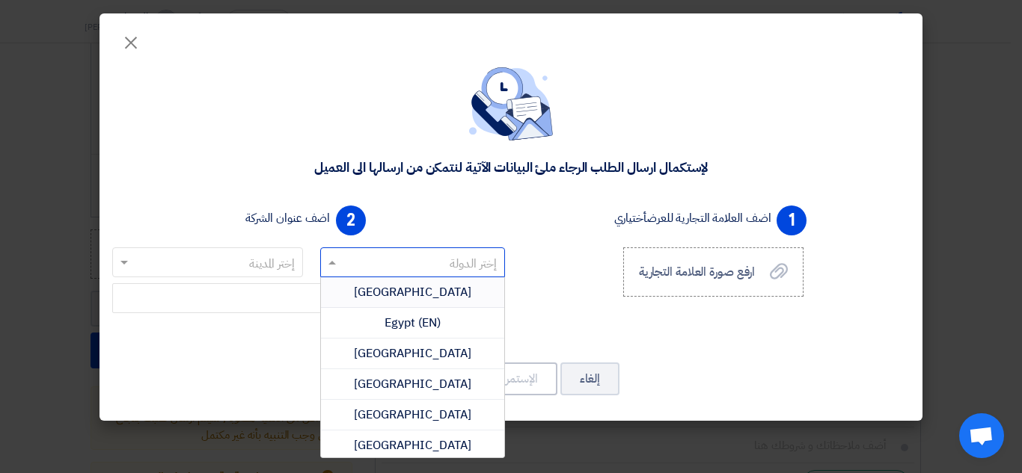
click at [435, 293] on div "Egypt" at bounding box center [413, 293] width 184 height 31
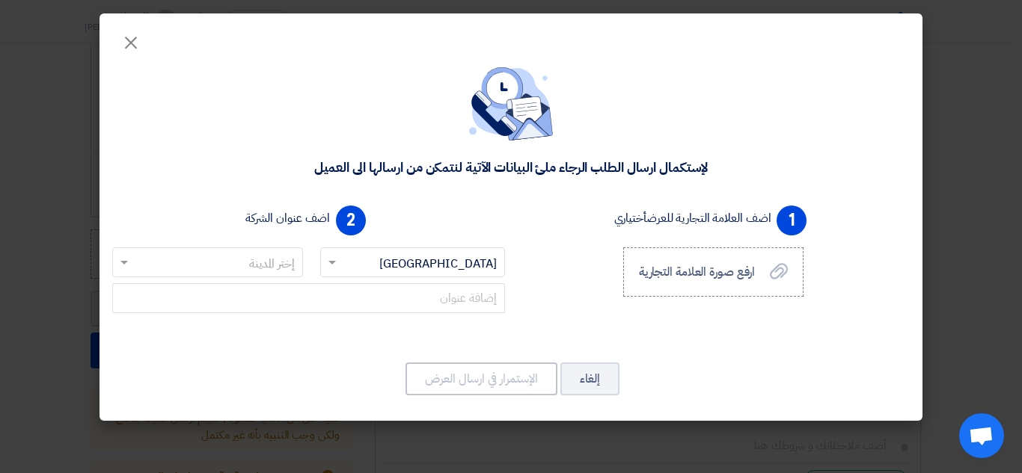
click at [129, 263] on span at bounding box center [122, 263] width 19 height 18
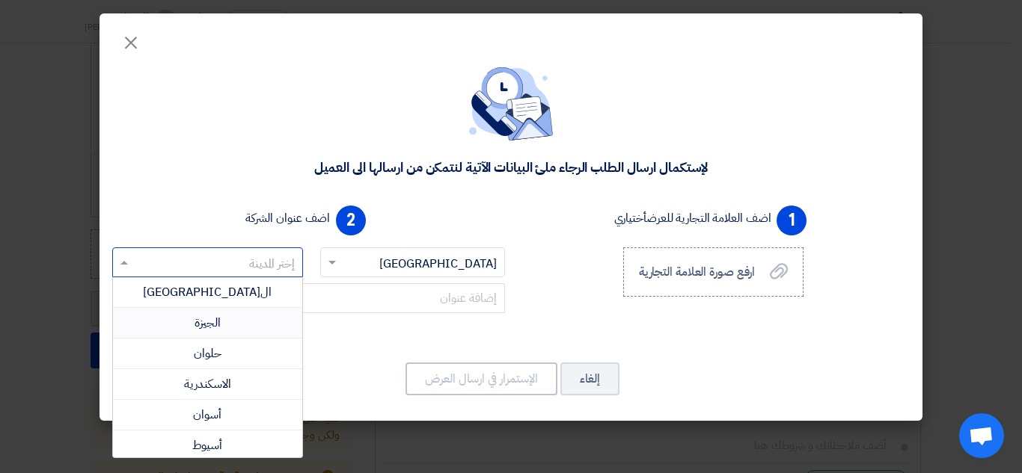
click at [220, 321] on span "الجيزة" at bounding box center [207, 323] width 26 height 18
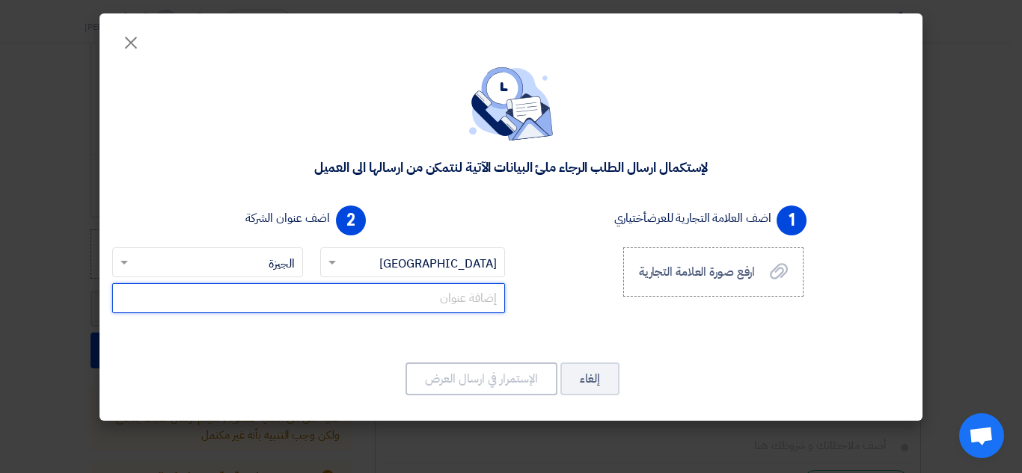
click at [425, 301] on input "text" at bounding box center [308, 298] width 393 height 30
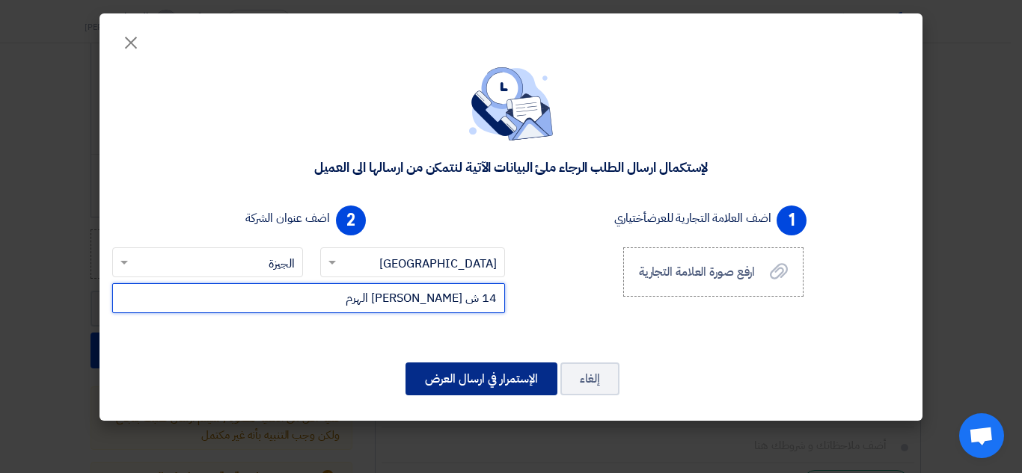
type input "14 ش جعفر التعاون الهرم"
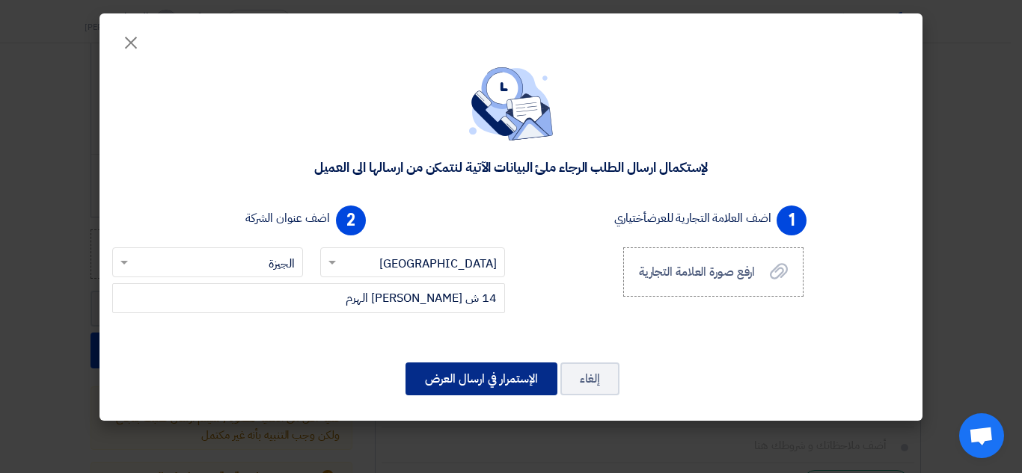
click at [498, 387] on button "الإستمرار في ارسال العرض" at bounding box center [481, 379] width 152 height 33
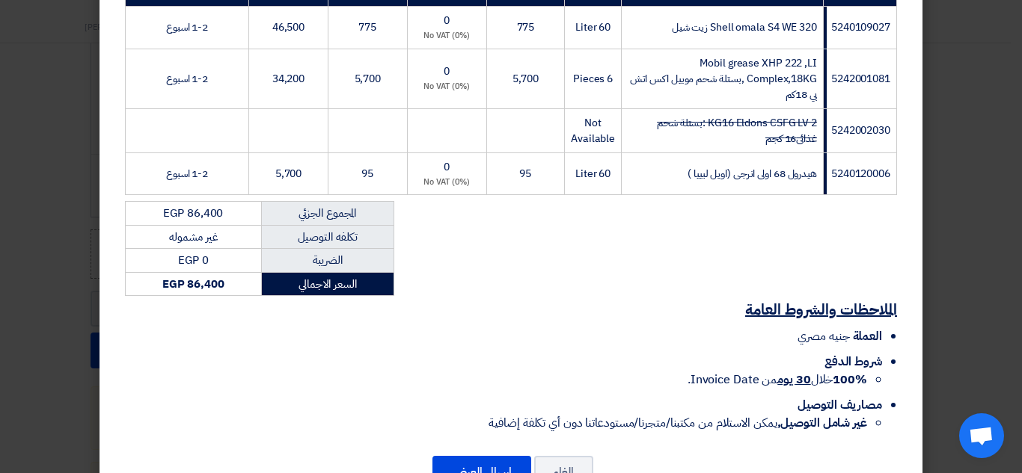
scroll to position [332, 0]
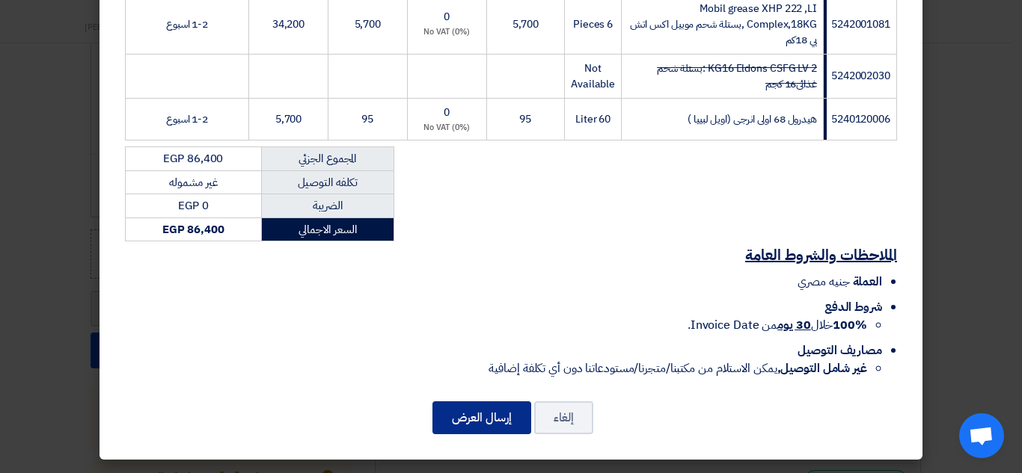
click at [500, 426] on button "إرسال العرض" at bounding box center [481, 418] width 99 height 33
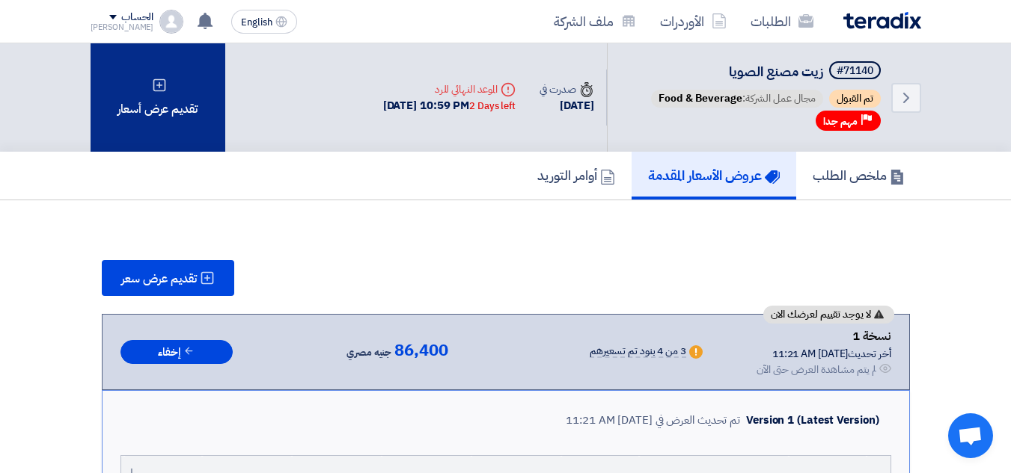
click at [155, 88] on icon at bounding box center [159, 85] width 15 height 15
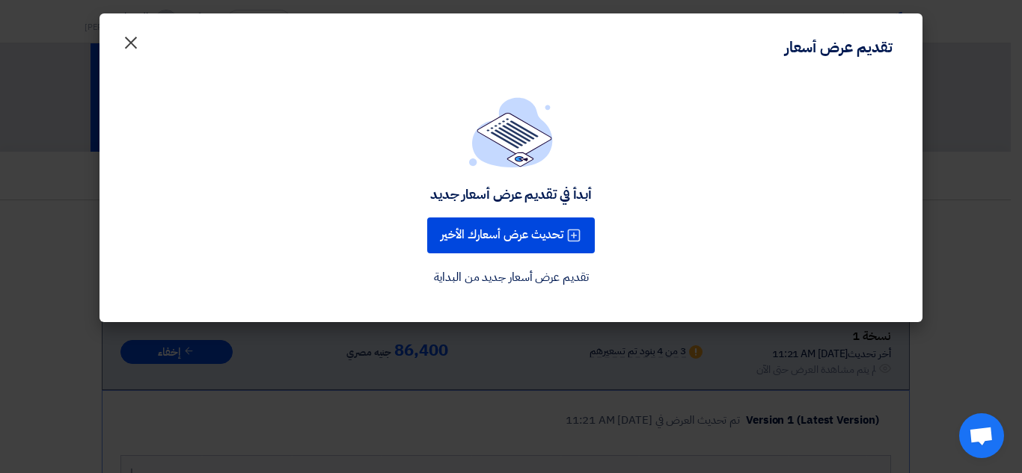
click at [120, 43] on button "×" at bounding box center [131, 39] width 42 height 30
